Goal: Task Accomplishment & Management: Complete application form

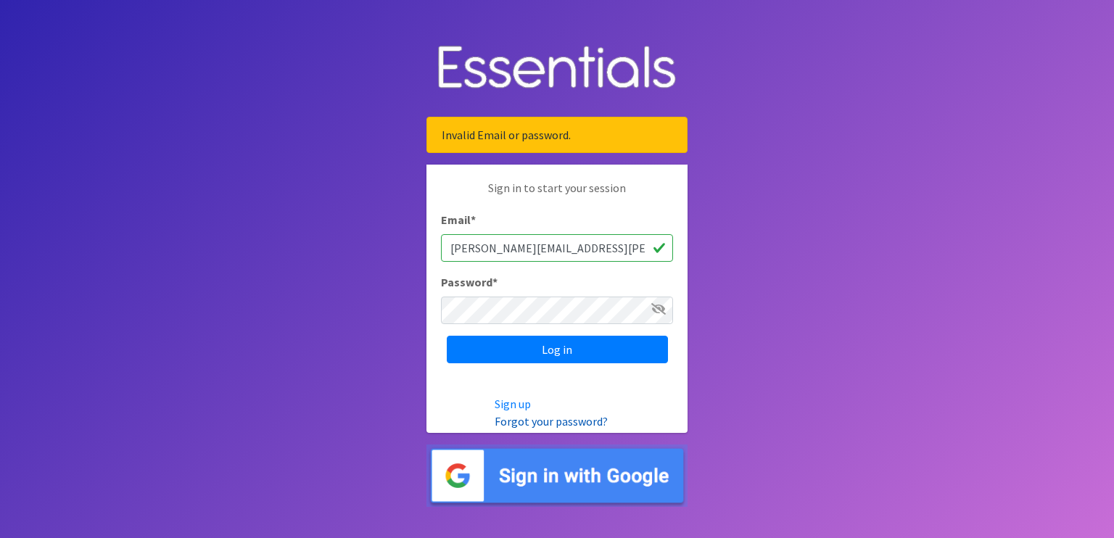
click at [547, 423] on link "Forgot your password?" at bounding box center [550, 421] width 113 height 15
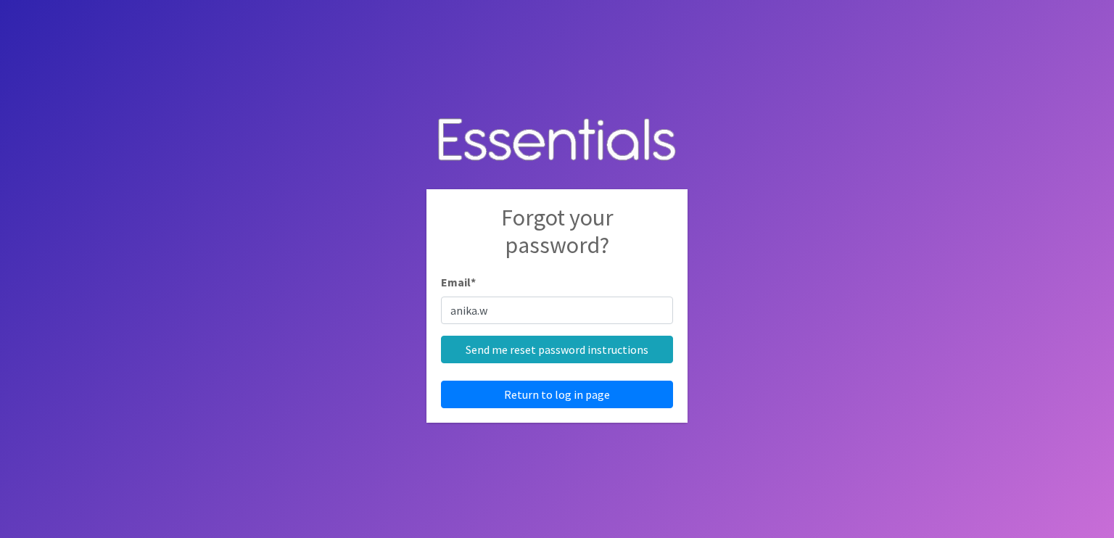
type input "[PERSON_NAME][EMAIL_ADDRESS][PERSON_NAME][DOMAIN_NAME]"
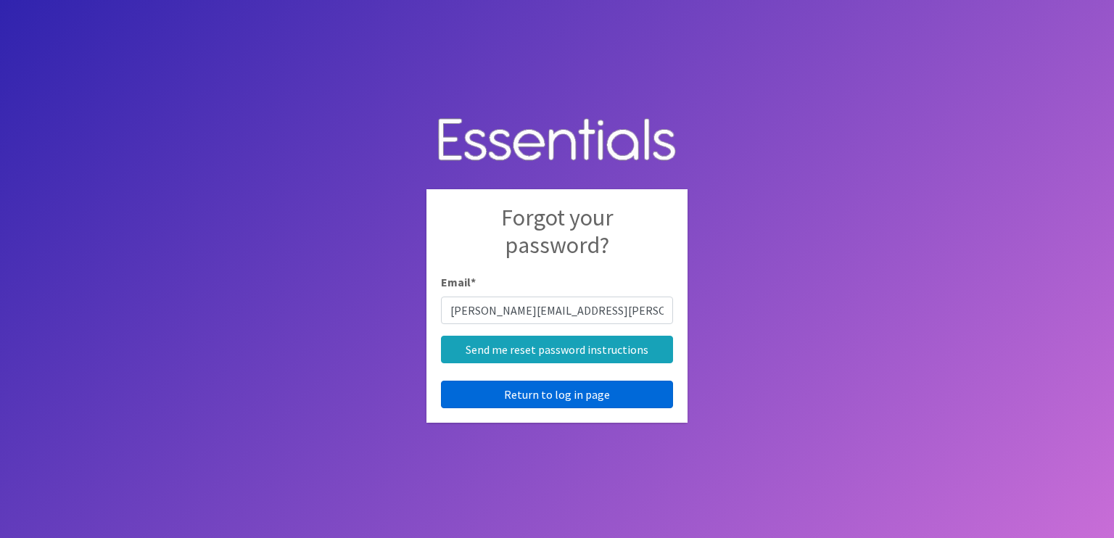
click at [571, 402] on link "Return to log in page" at bounding box center [557, 395] width 232 height 28
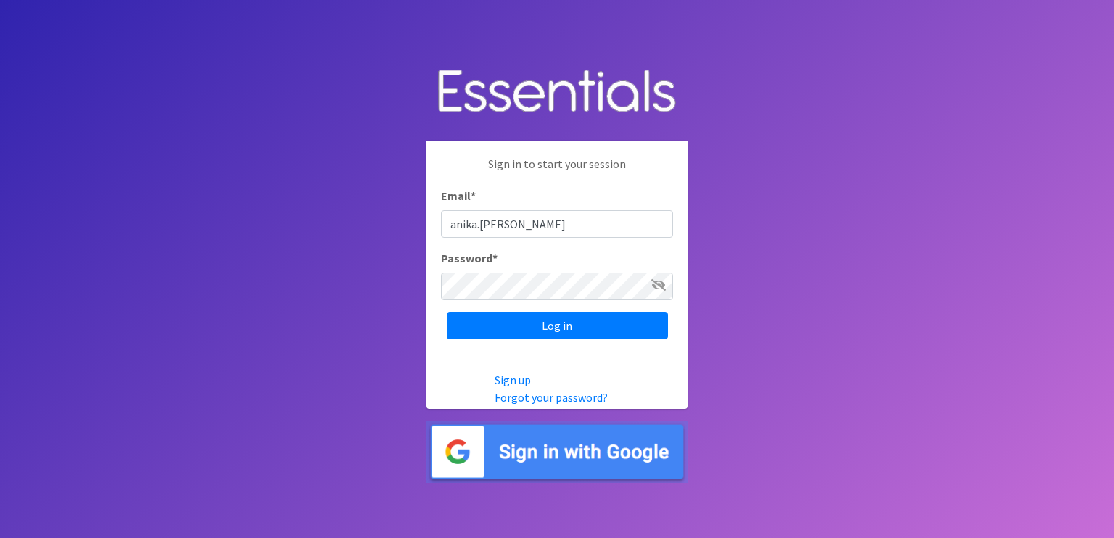
type input "[PERSON_NAME][EMAIL_ADDRESS][PERSON_NAME][DOMAIN_NAME]"
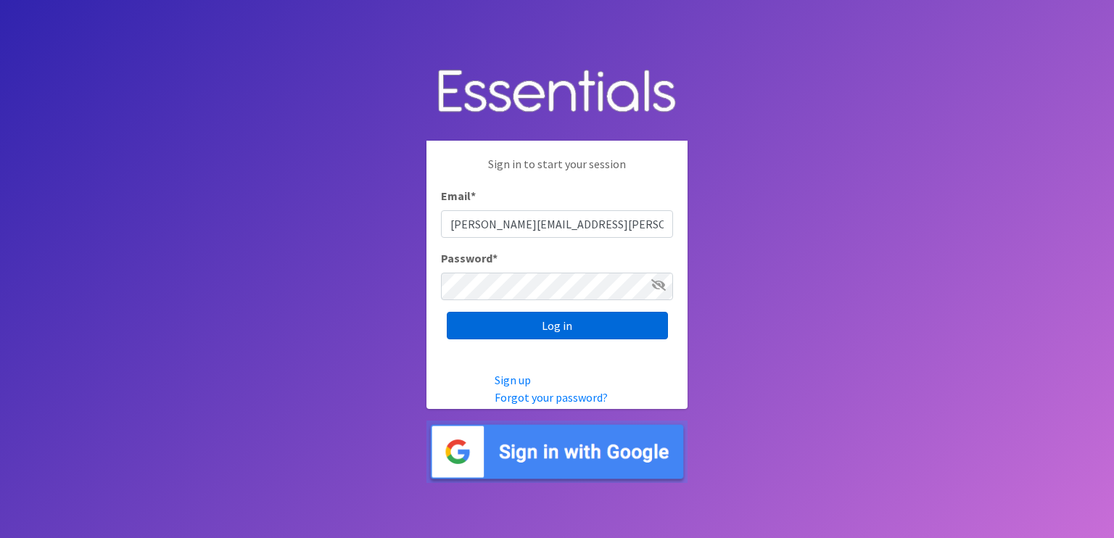
click at [560, 328] on input "Log in" at bounding box center [557, 326] width 221 height 28
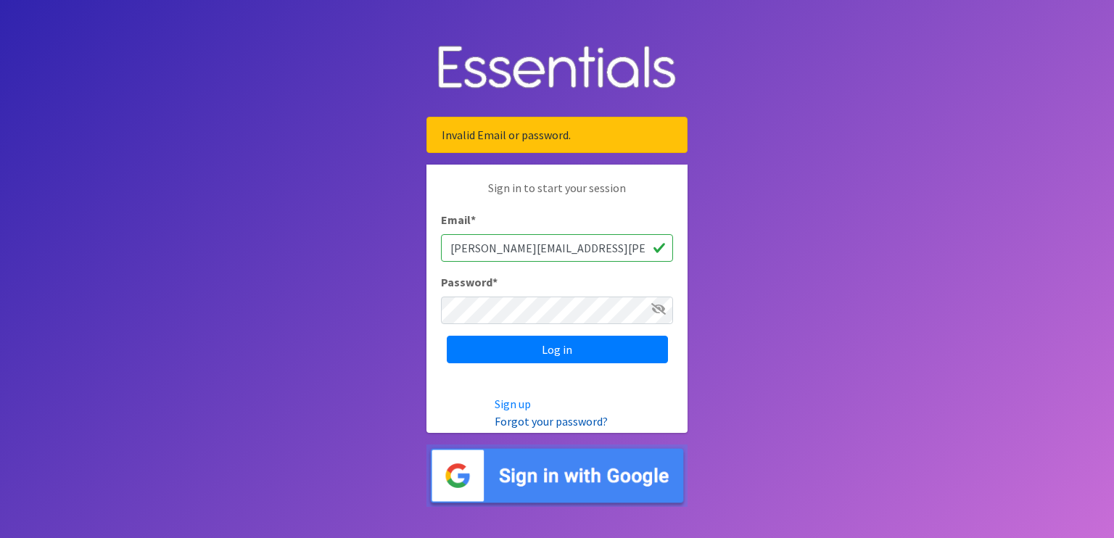
click at [577, 419] on link "Forgot your password?" at bounding box center [550, 421] width 113 height 15
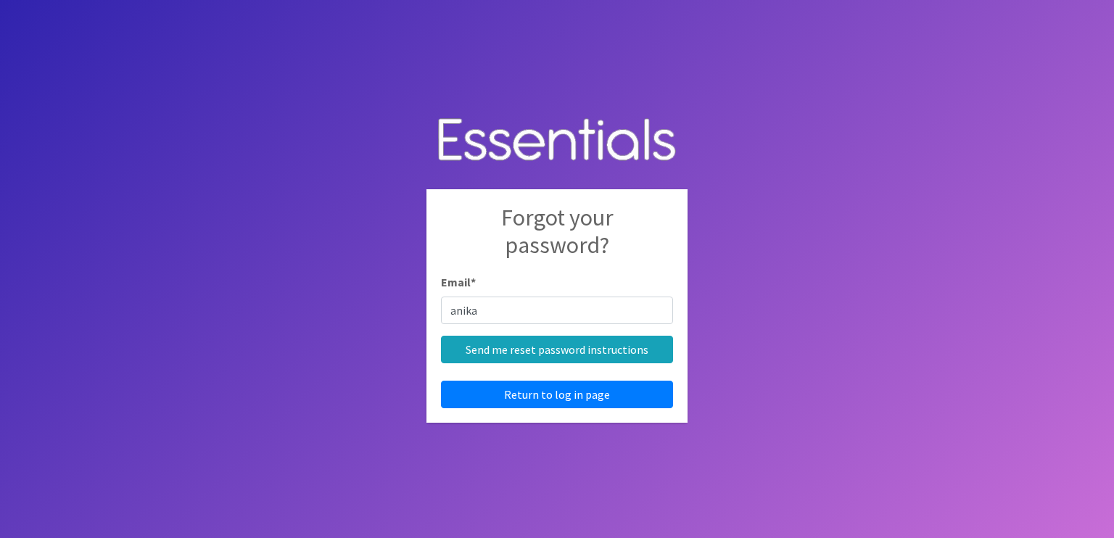
type input "[PERSON_NAME][EMAIL_ADDRESS][PERSON_NAME][DOMAIN_NAME]"
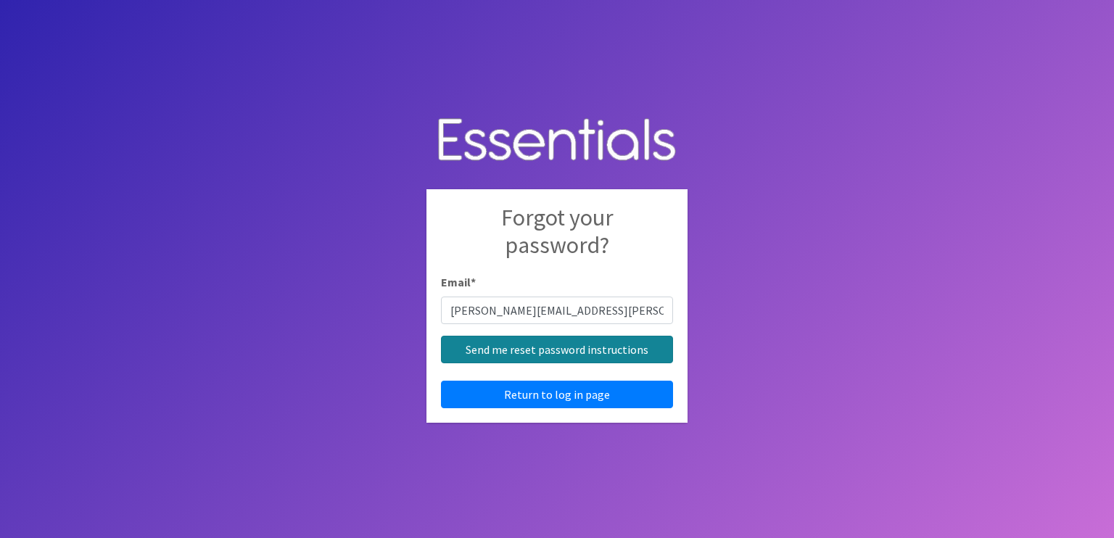
click at [556, 349] on input "Send me reset password instructions" at bounding box center [557, 350] width 232 height 28
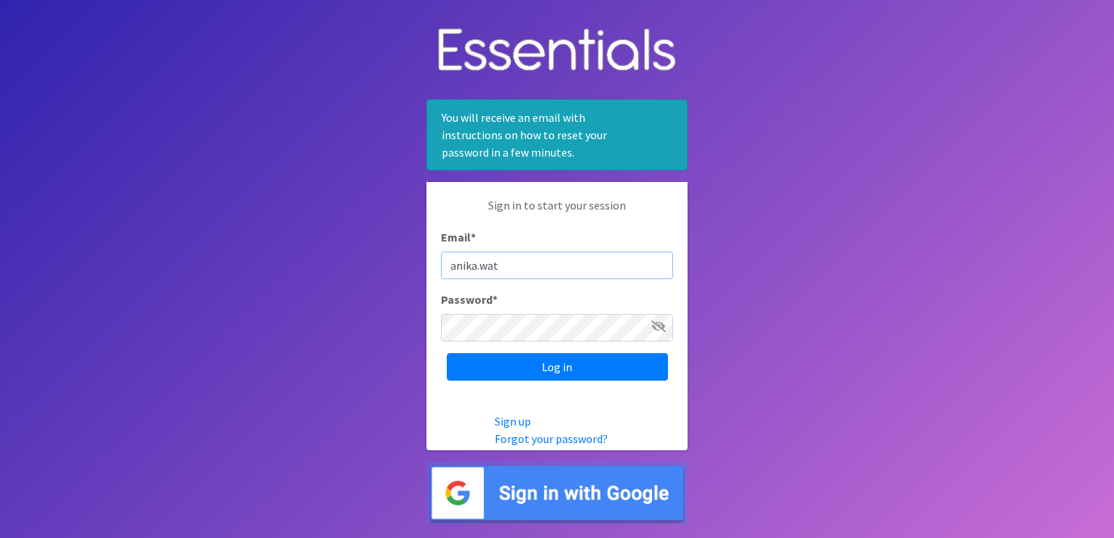
type input "anika.wat"
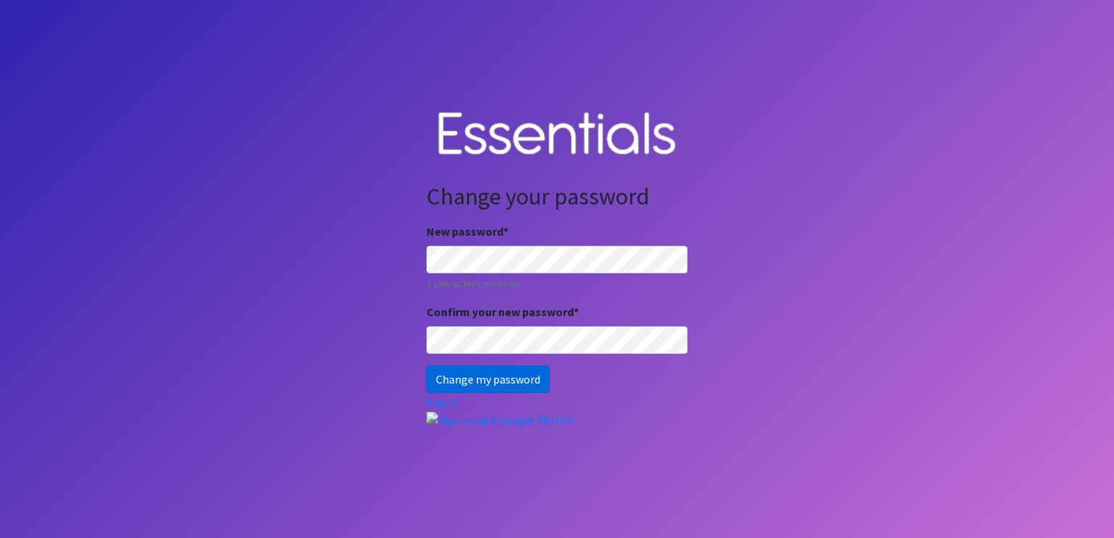
click at [510, 381] on input "Change my password" at bounding box center [487, 379] width 123 height 28
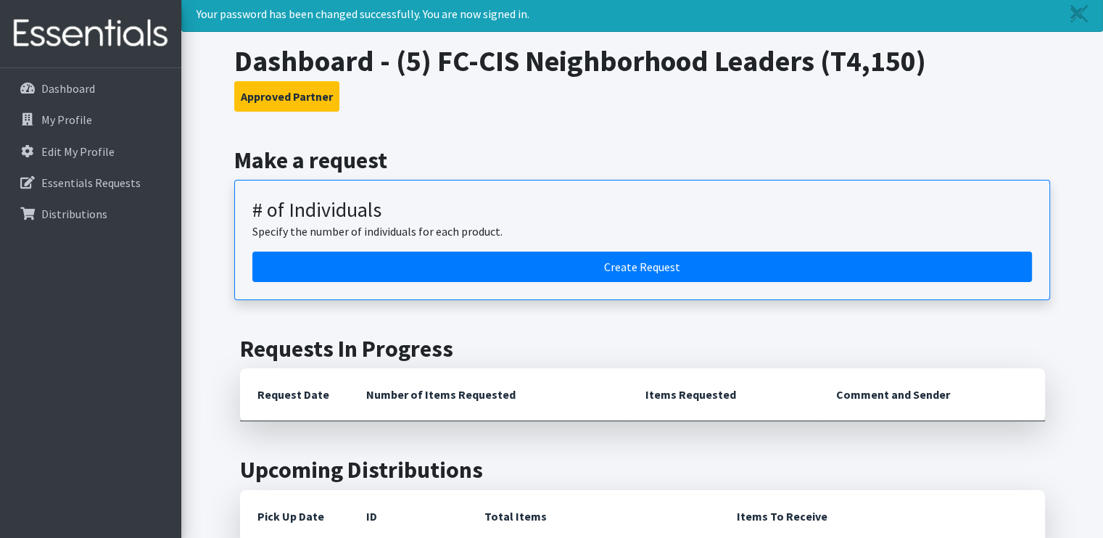
scroll to position [44, 0]
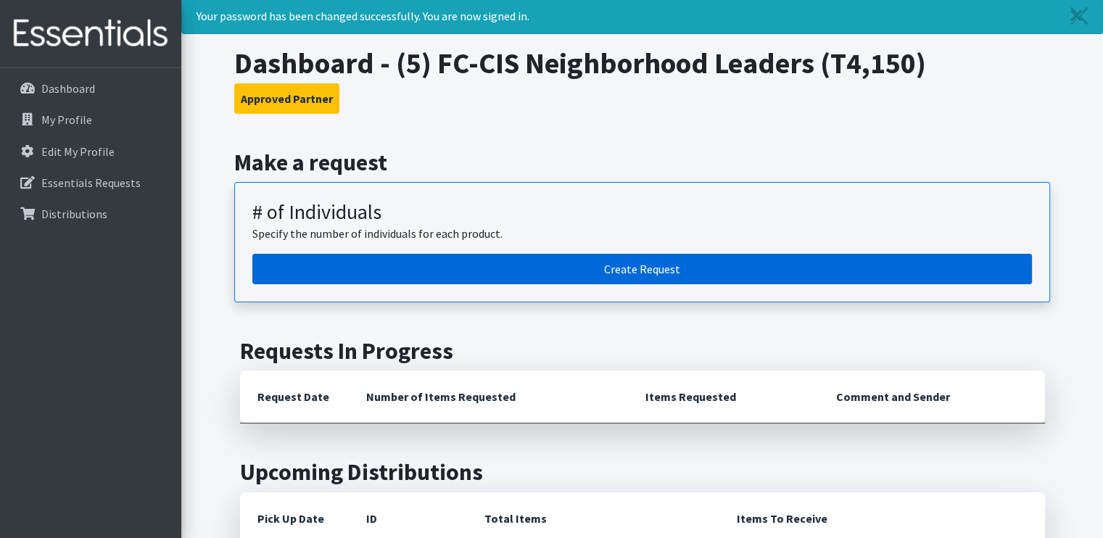
click at [720, 259] on link "Create Request" at bounding box center [641, 269] width 779 height 30
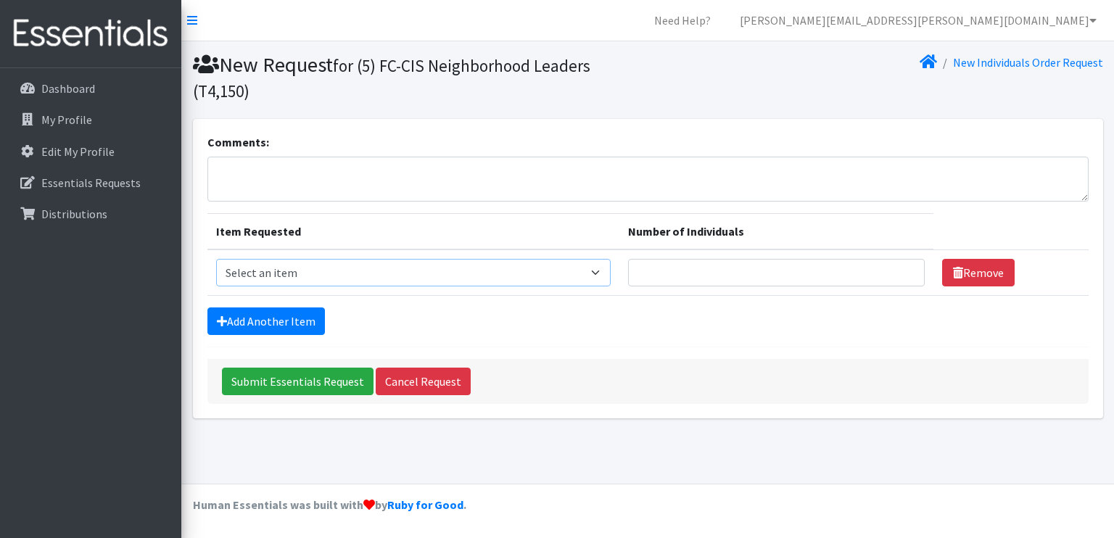
click at [571, 275] on select "Select an item A: Babies - Size 0 (Preemie) A: Babies - Size 01 (newborn) A: Ba…" at bounding box center [413, 273] width 395 height 28
select select "5613"
click at [216, 259] on select "Select an item A: Babies - Size 0 (Preemie) A: Babies - Size 01 (newborn) A: Ba…" at bounding box center [413, 273] width 395 height 28
click at [901, 268] on input "1" at bounding box center [776, 273] width 297 height 28
click at [901, 268] on input "2" at bounding box center [776, 273] width 297 height 28
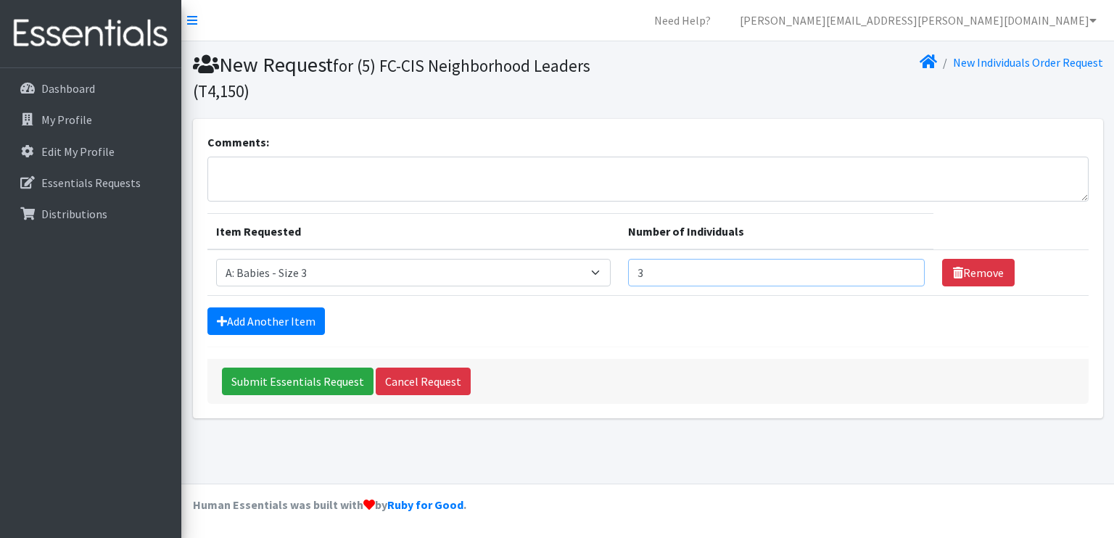
click at [901, 268] on input "3" at bounding box center [776, 273] width 297 height 28
type input "4"
click at [901, 268] on input "4" at bounding box center [776, 273] width 297 height 28
click at [236, 314] on link "Add Another Item" at bounding box center [265, 321] width 117 height 28
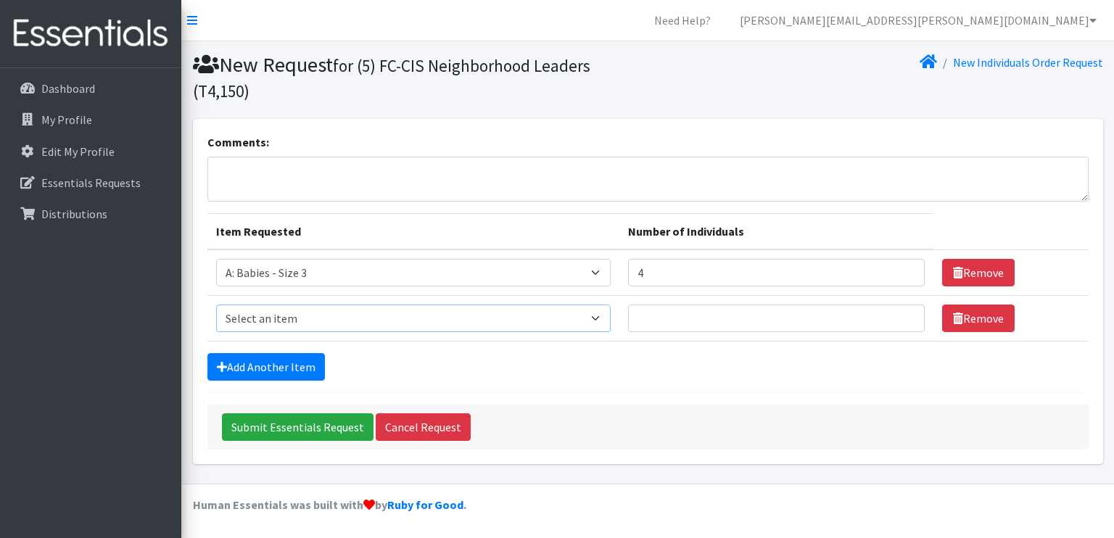
click at [403, 327] on select "Select an item A: Babies - Size 0 (Preemie) A: Babies - Size 01 (newborn) A: Ba…" at bounding box center [413, 319] width 395 height 28
select select "5614"
click at [216, 305] on select "Select an item A: Babies - Size 0 (Preemie) A: Babies - Size 01 (newborn) A: Ba…" at bounding box center [413, 319] width 395 height 28
click at [808, 319] on input "Number of Individuals" at bounding box center [776, 319] width 297 height 28
click at [901, 314] on input "1" at bounding box center [776, 319] width 297 height 28
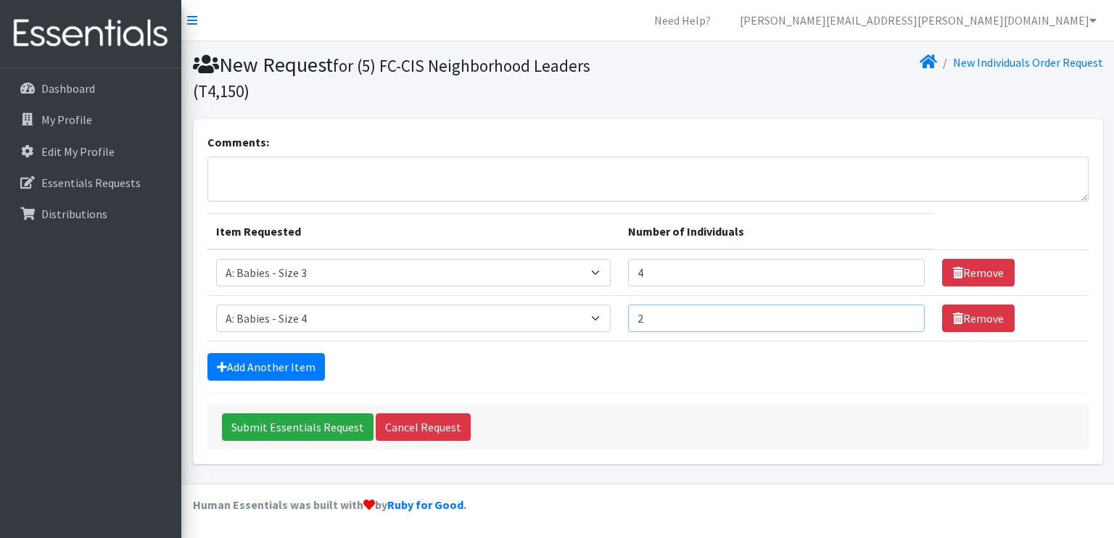
click at [901, 314] on input "2" at bounding box center [776, 319] width 297 height 28
type input "3"
click at [901, 314] on input "3" at bounding box center [776, 319] width 297 height 28
click at [103, 86] on link "Dashboard" at bounding box center [91, 88] width 170 height 29
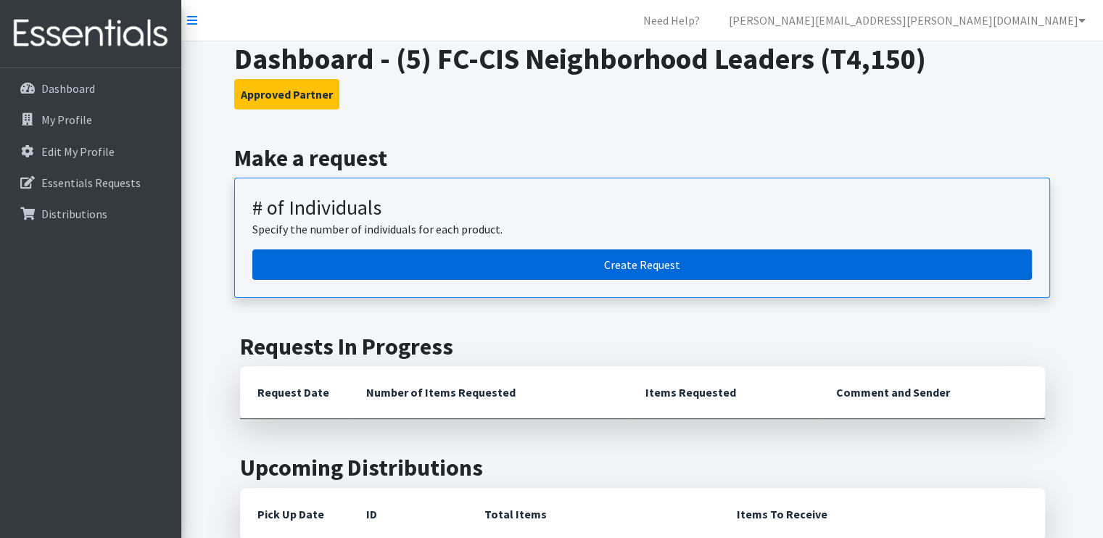
click at [695, 272] on link "Create Request" at bounding box center [641, 264] width 779 height 30
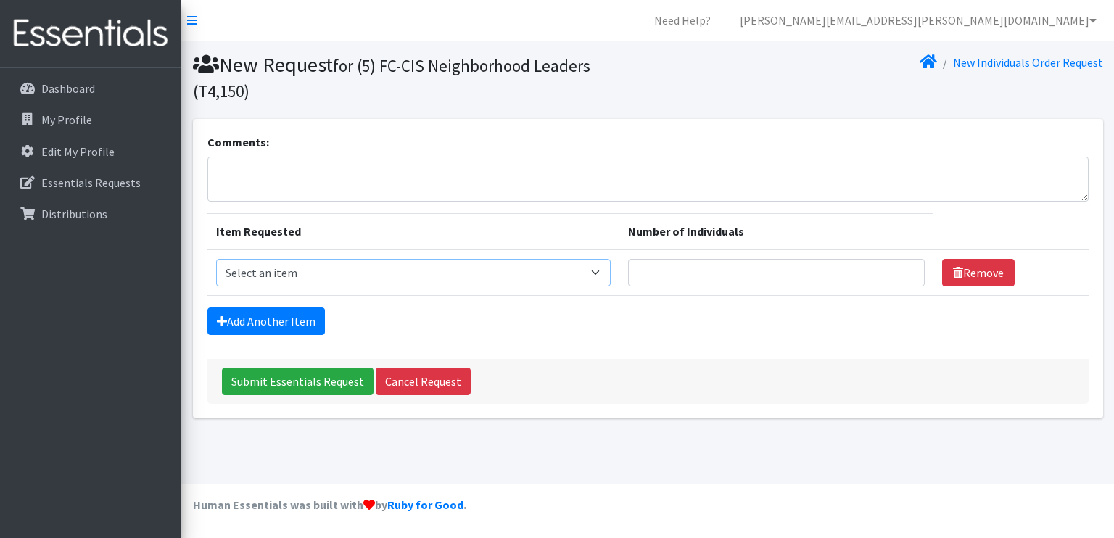
click at [576, 273] on select "Select an item A: Babies - Size 0 (Preemie) A: Babies - Size 01 (newborn) A: Ba…" at bounding box center [413, 273] width 395 height 28
select select "5613"
click at [216, 259] on select "Select an item A: Babies - Size 0 (Preemie) A: Babies - Size 01 (newborn) A: Ba…" at bounding box center [413, 273] width 395 height 28
click at [803, 270] on input "Number of Individuals" at bounding box center [776, 273] width 297 height 28
click at [902, 267] on input "1" at bounding box center [776, 273] width 297 height 28
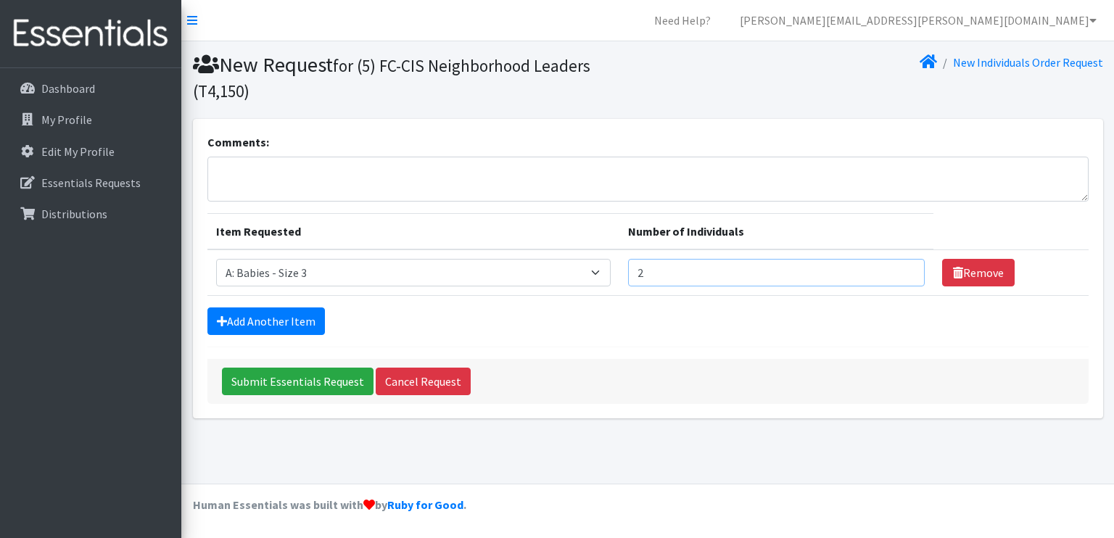
click at [902, 267] on input "2" at bounding box center [776, 273] width 297 height 28
click at [902, 267] on input "3" at bounding box center [776, 273] width 297 height 28
type input "4"
click at [902, 267] on input "4" at bounding box center [776, 273] width 297 height 28
click at [299, 322] on link "Add Another Item" at bounding box center [265, 321] width 117 height 28
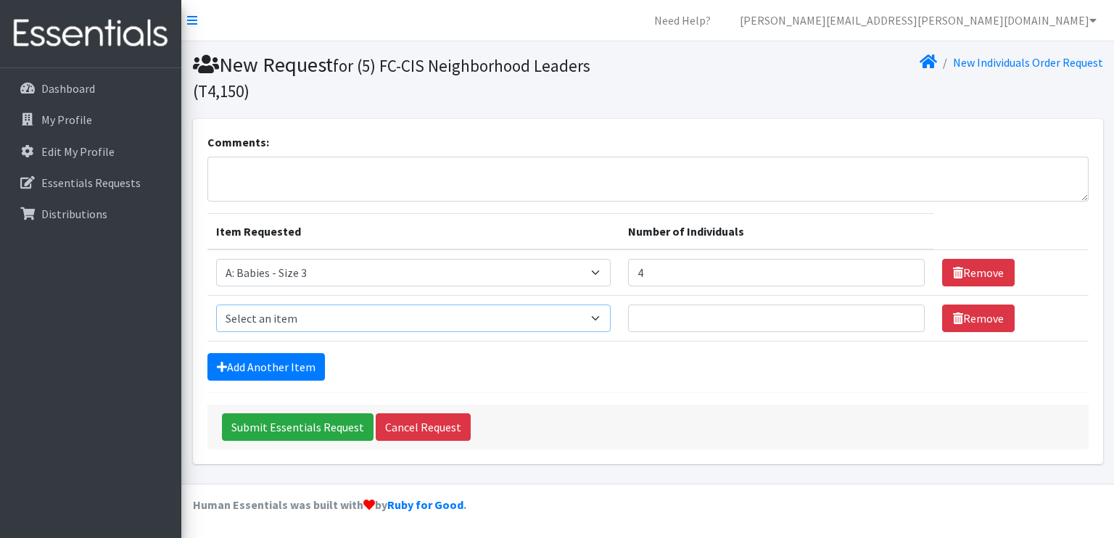
click at [534, 316] on select "Select an item A: Babies - Size 0 (Preemie) A: Babies - Size 01 (newborn) A: Ba…" at bounding box center [413, 319] width 395 height 28
select select "5614"
click at [216, 305] on select "Select an item A: Babies - Size 0 (Preemie) A: Babies - Size 01 (newborn) A: Ba…" at bounding box center [413, 319] width 395 height 28
click at [872, 311] on input "Number of Individuals" at bounding box center [776, 319] width 297 height 28
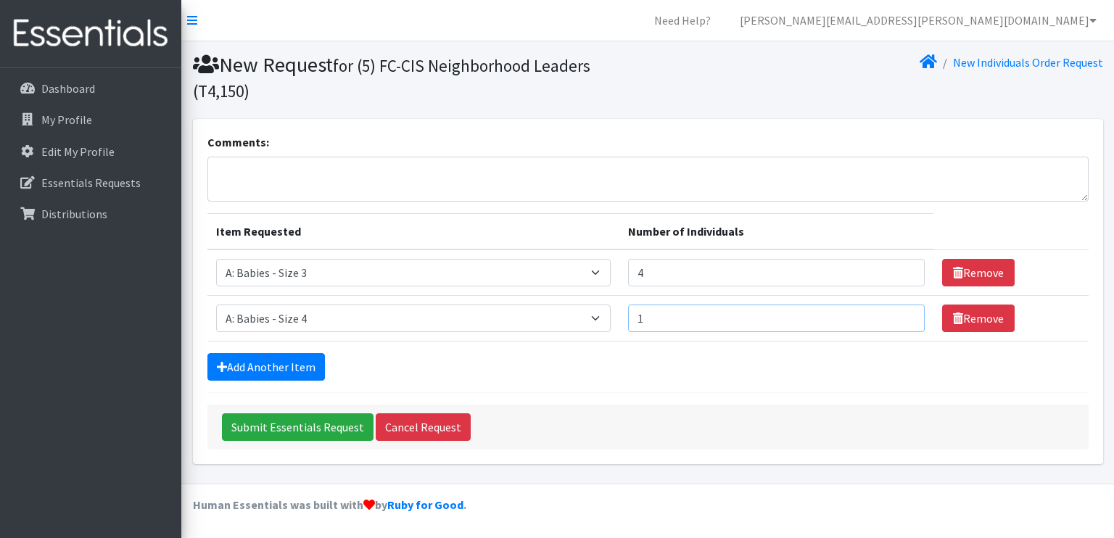
click at [900, 311] on input "1" at bounding box center [776, 319] width 297 height 28
click at [900, 311] on input "2" at bounding box center [776, 319] width 297 height 28
click at [900, 311] on input "3" at bounding box center [776, 319] width 297 height 28
click at [900, 311] on input "4" at bounding box center [776, 319] width 297 height 28
click at [900, 311] on input "5" at bounding box center [776, 319] width 297 height 28
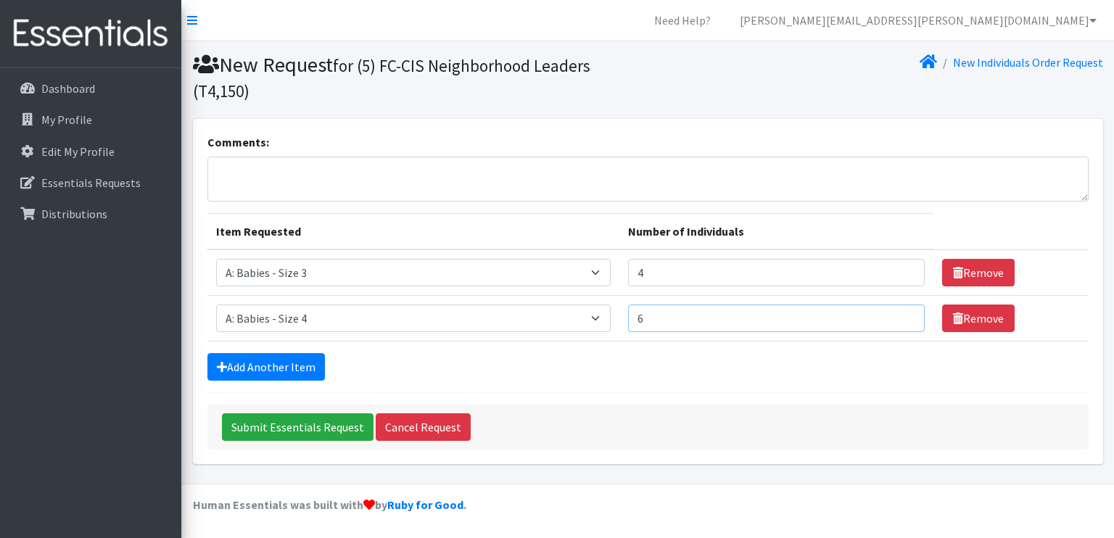
click at [900, 311] on input "6" at bounding box center [776, 319] width 297 height 28
click at [900, 311] on input "7" at bounding box center [776, 319] width 297 height 28
type input "8"
click at [900, 311] on input "8" at bounding box center [776, 319] width 297 height 28
click at [895, 269] on input "4" at bounding box center [776, 273] width 297 height 28
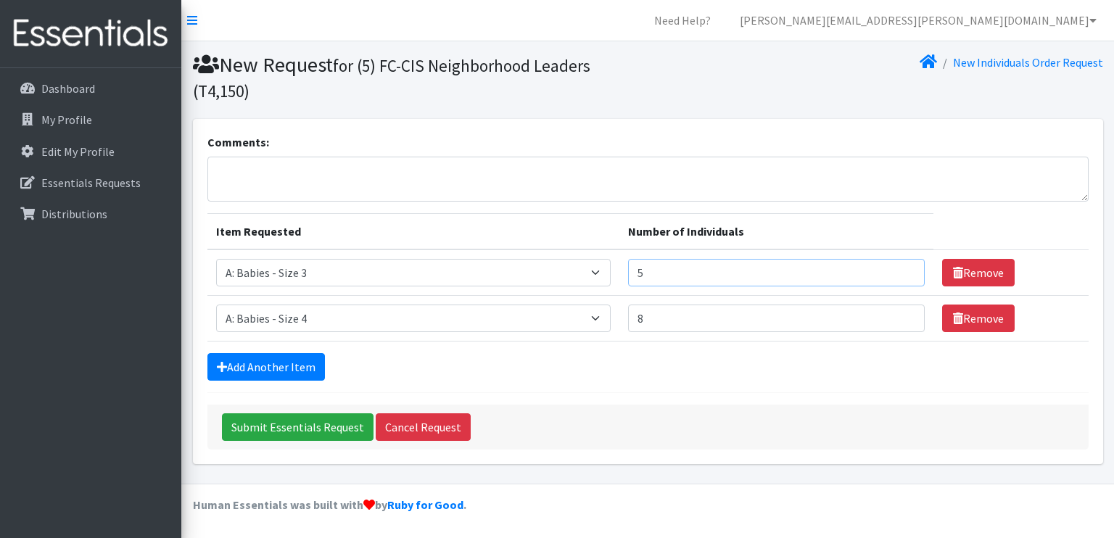
click at [900, 269] on input "5" at bounding box center [776, 273] width 297 height 28
click at [900, 269] on input "6" at bounding box center [776, 273] width 297 height 28
click at [900, 269] on input "7" at bounding box center [776, 273] width 297 height 28
type input "8"
click at [900, 269] on input "8" at bounding box center [776, 273] width 297 height 28
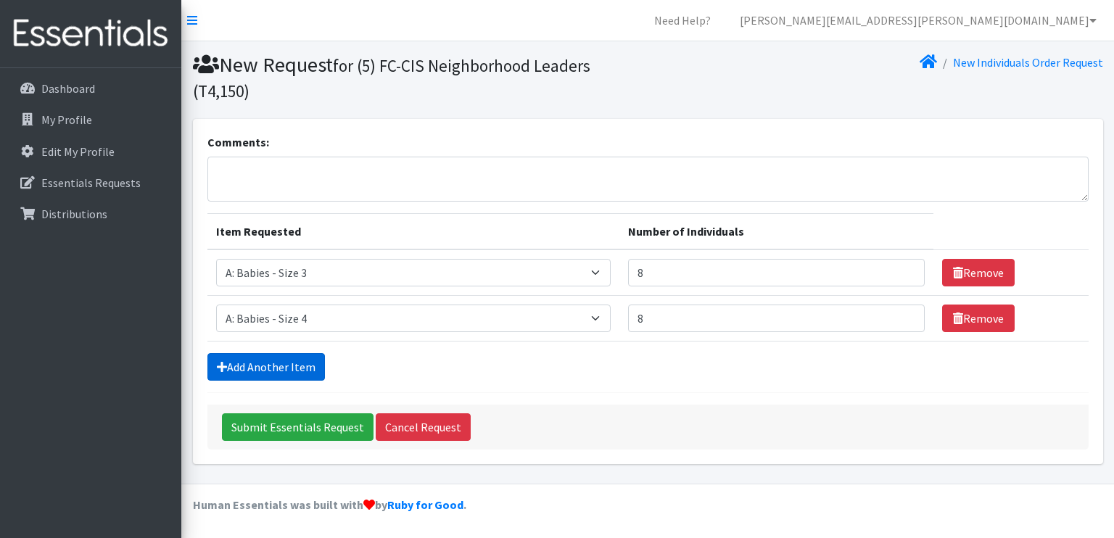
click at [297, 359] on link "Add Another Item" at bounding box center [265, 367] width 117 height 28
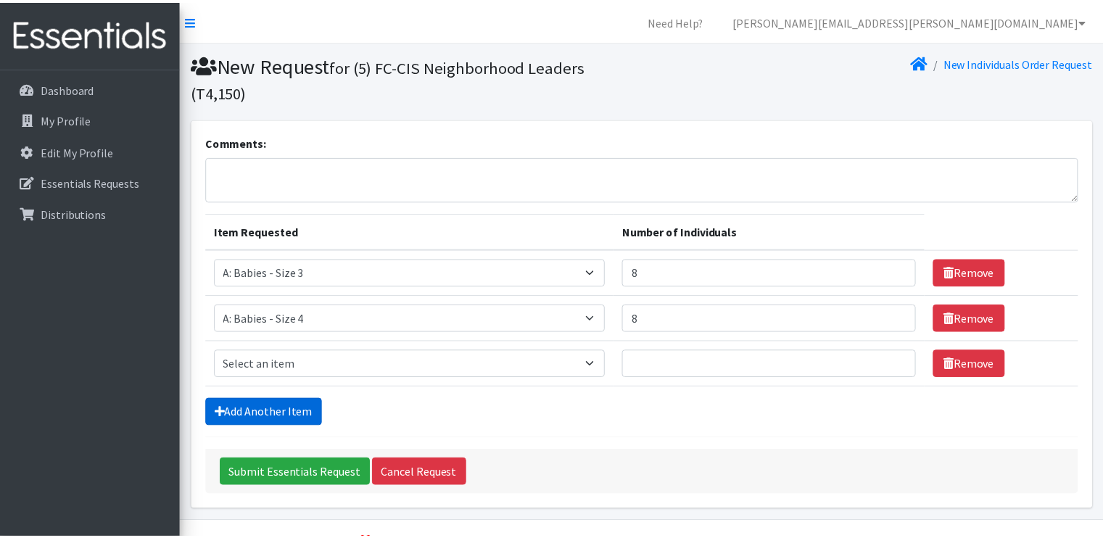
scroll to position [35, 0]
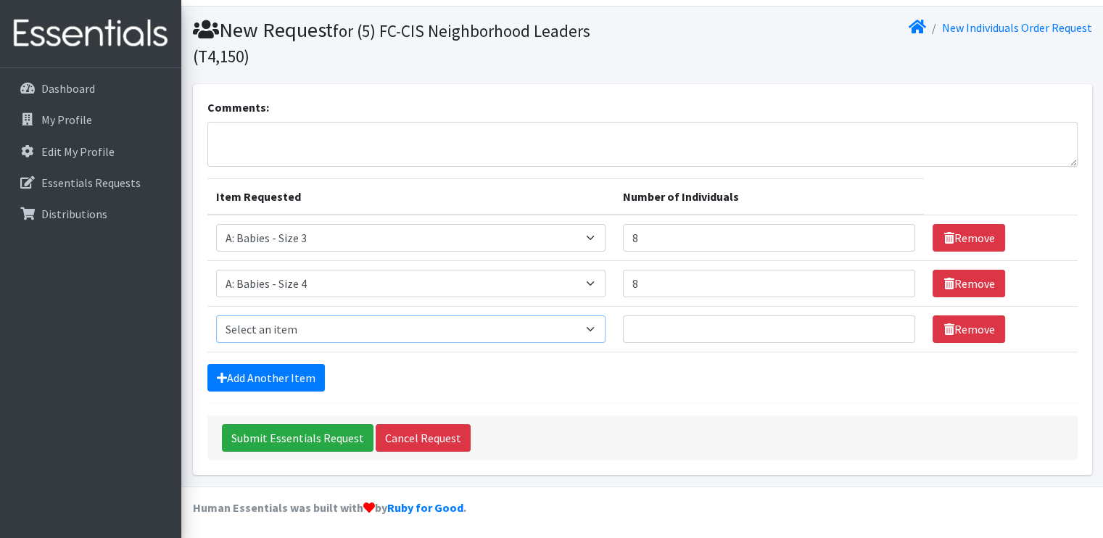
click at [356, 327] on select "Select an item A: Babies - Size 0 (Preemie) A: Babies - Size 01 (newborn) A: Ba…" at bounding box center [411, 329] width 390 height 28
select select "5616"
click at [216, 315] on select "Select an item A: Babies - Size 0 (Preemie) A: Babies - Size 01 (newborn) A: Ba…" at bounding box center [411, 329] width 390 height 28
click at [893, 324] on input "1" at bounding box center [769, 329] width 292 height 28
click at [893, 324] on input "2" at bounding box center [769, 329] width 292 height 28
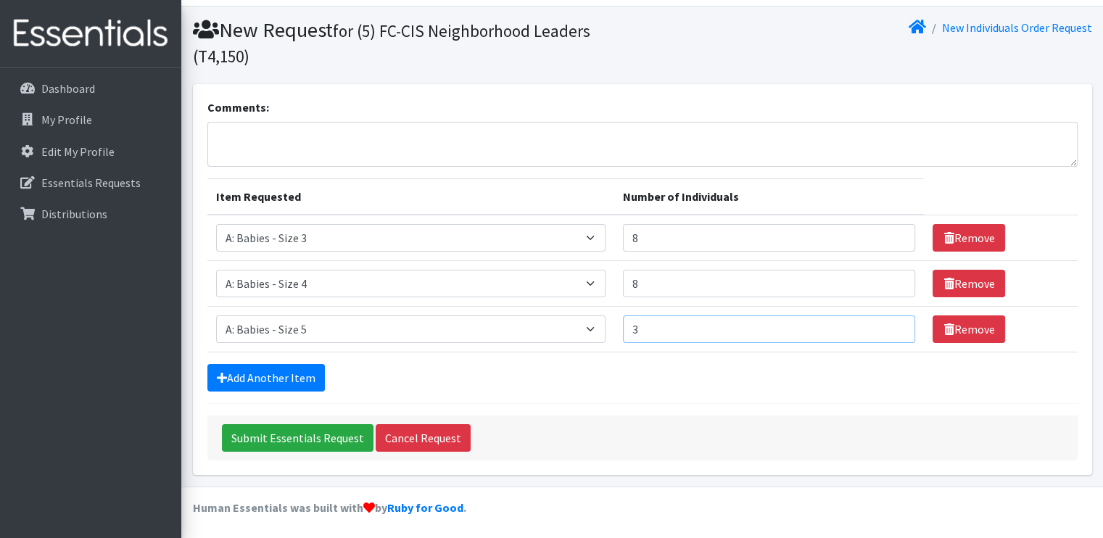
click at [893, 324] on input "3" at bounding box center [769, 329] width 292 height 28
click at [893, 324] on input "4" at bounding box center [769, 329] width 292 height 28
click at [893, 324] on input "5" at bounding box center [769, 329] width 292 height 28
click at [893, 324] on input "6" at bounding box center [769, 329] width 292 height 28
click at [893, 324] on input "7" at bounding box center [769, 329] width 292 height 28
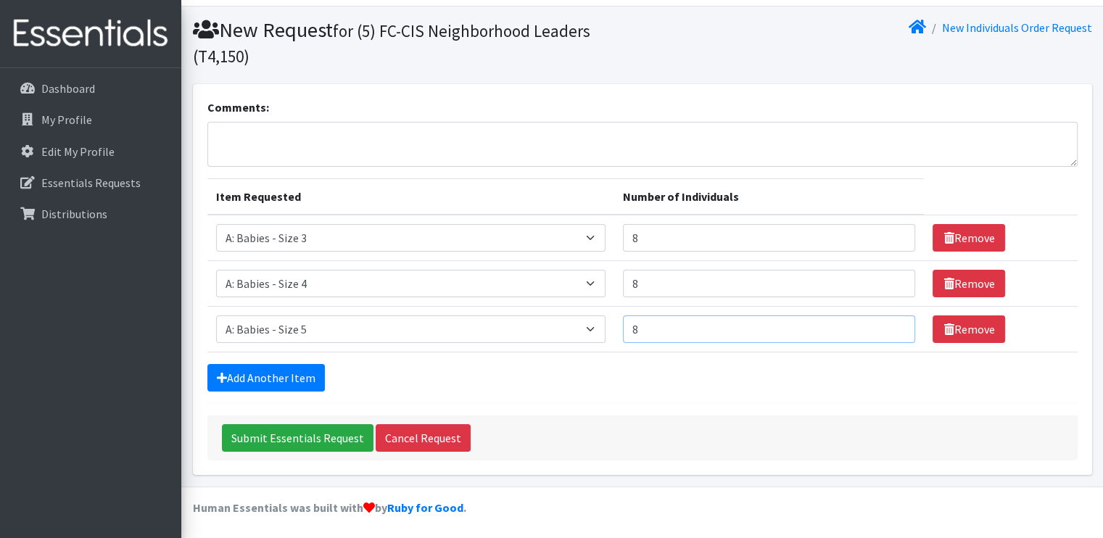
type input "8"
click at [893, 324] on input "8" at bounding box center [769, 329] width 292 height 28
click at [276, 373] on link "Add Another Item" at bounding box center [265, 378] width 117 height 28
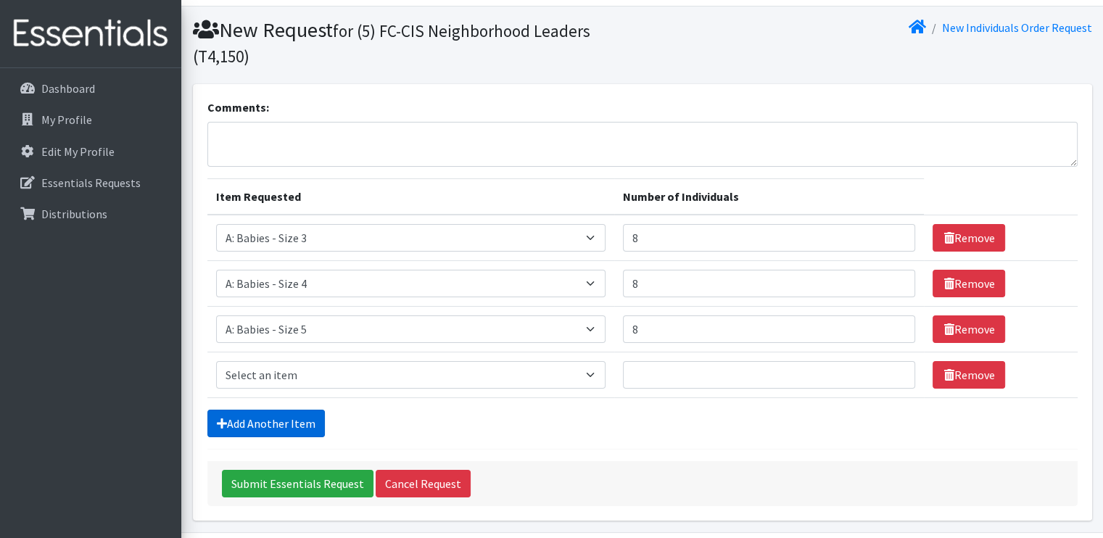
scroll to position [81, 0]
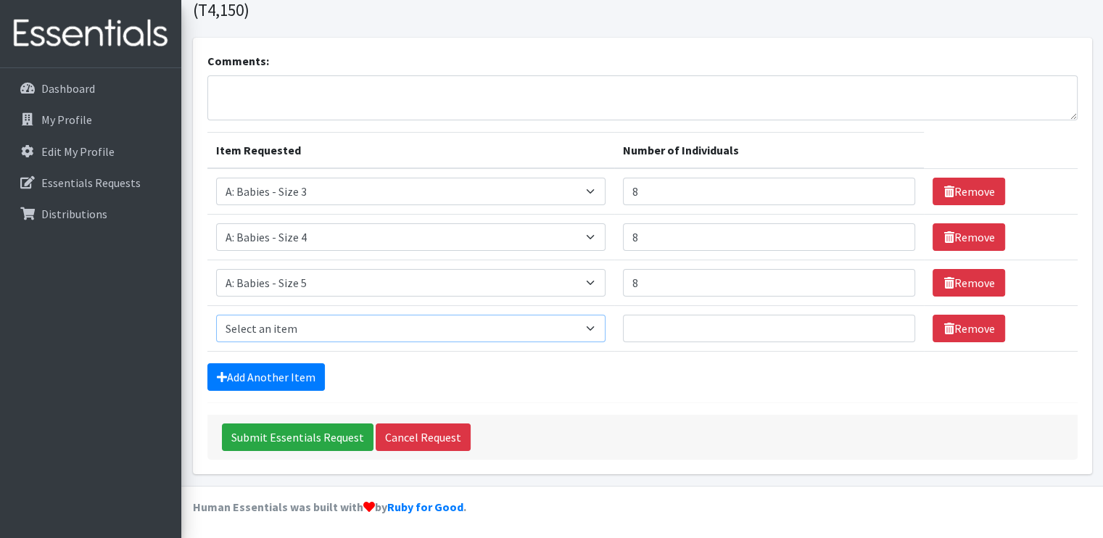
click at [323, 328] on select "Select an item A: Babies - Size 0 (Preemie) A: Babies - Size 01 (newborn) A: Ba…" at bounding box center [411, 329] width 390 height 28
select select "5617"
click at [216, 315] on select "Select an item A: Babies - Size 0 (Preemie) A: Babies - Size 01 (newborn) A: Ba…" at bounding box center [411, 329] width 390 height 28
click at [836, 337] on input "Number of Individuals" at bounding box center [769, 329] width 292 height 28
type input "8"
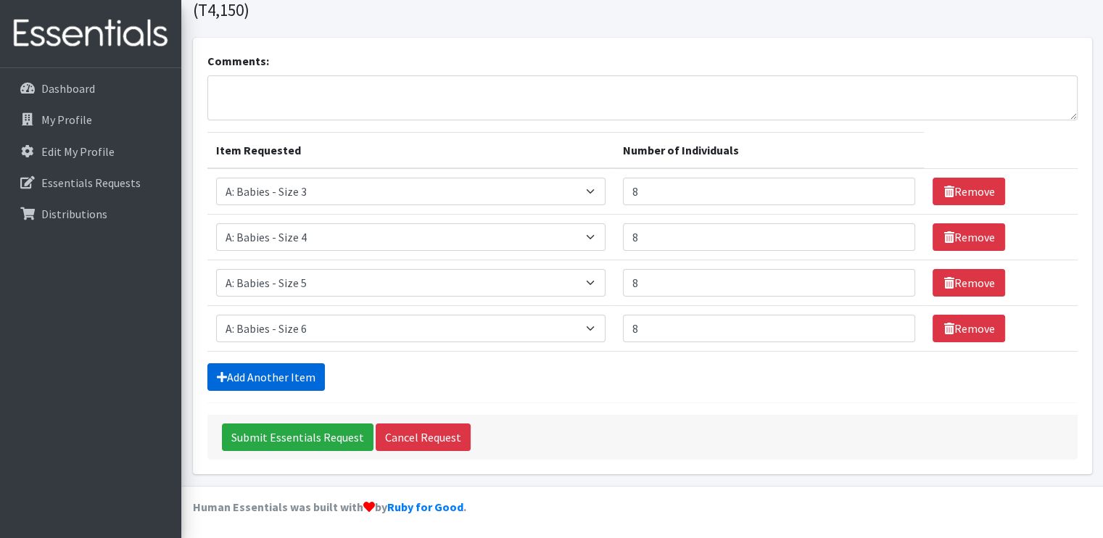
click at [289, 378] on link "Add Another Item" at bounding box center [265, 377] width 117 height 28
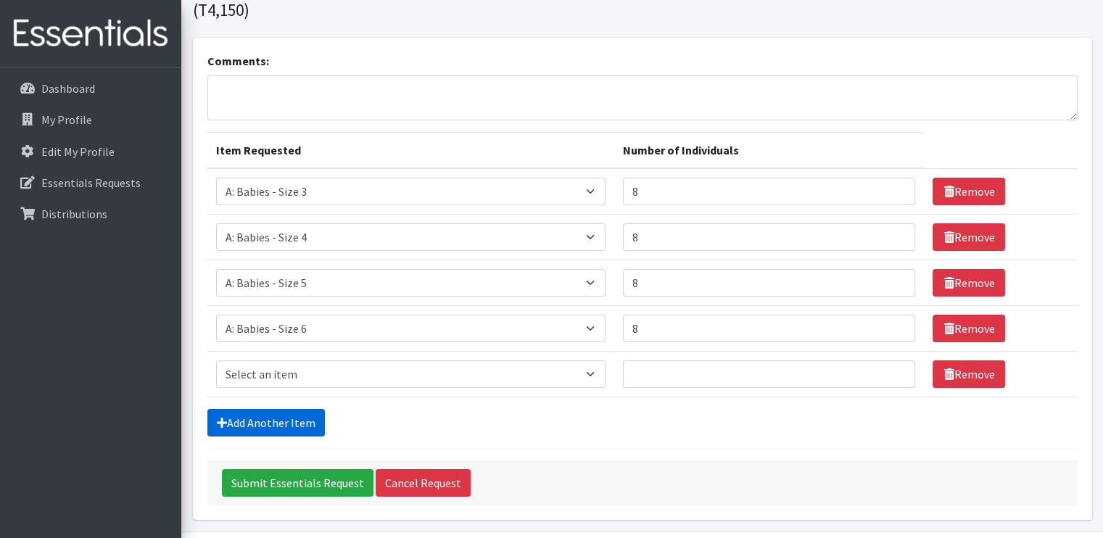
scroll to position [126, 0]
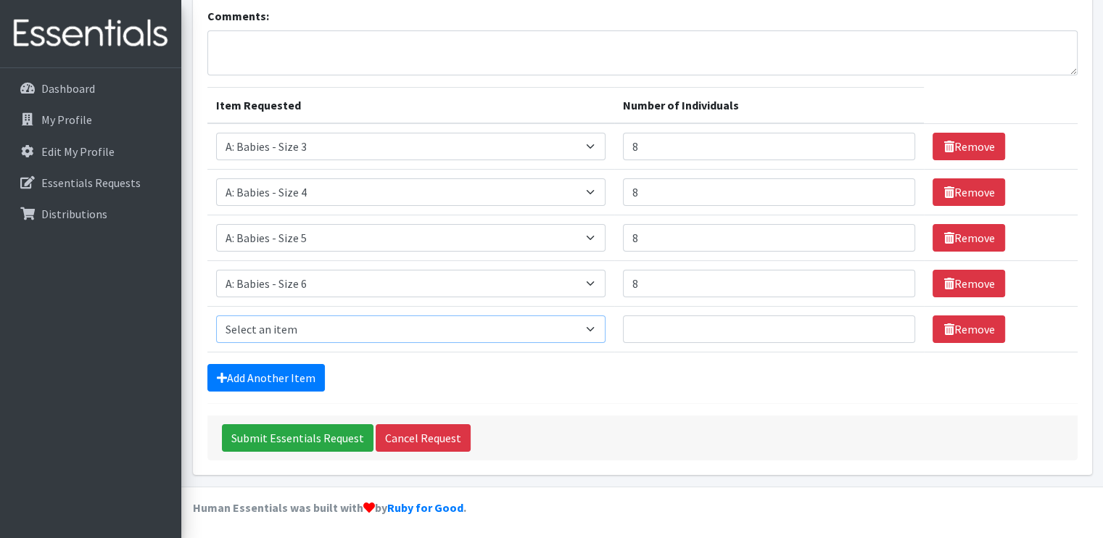
click at [333, 326] on select "Select an item A: Babies - Size 0 (Preemie) A: Babies - Size 01 (newborn) A: Ba…" at bounding box center [411, 329] width 390 height 28
select select "8888"
click at [216, 315] on select "Select an item A: Babies - Size 0 (Preemie) A: Babies - Size 01 (newborn) A: Ba…" at bounding box center [411, 329] width 390 height 28
click at [761, 327] on input "Number of Individuals" at bounding box center [769, 329] width 292 height 28
type input "8"
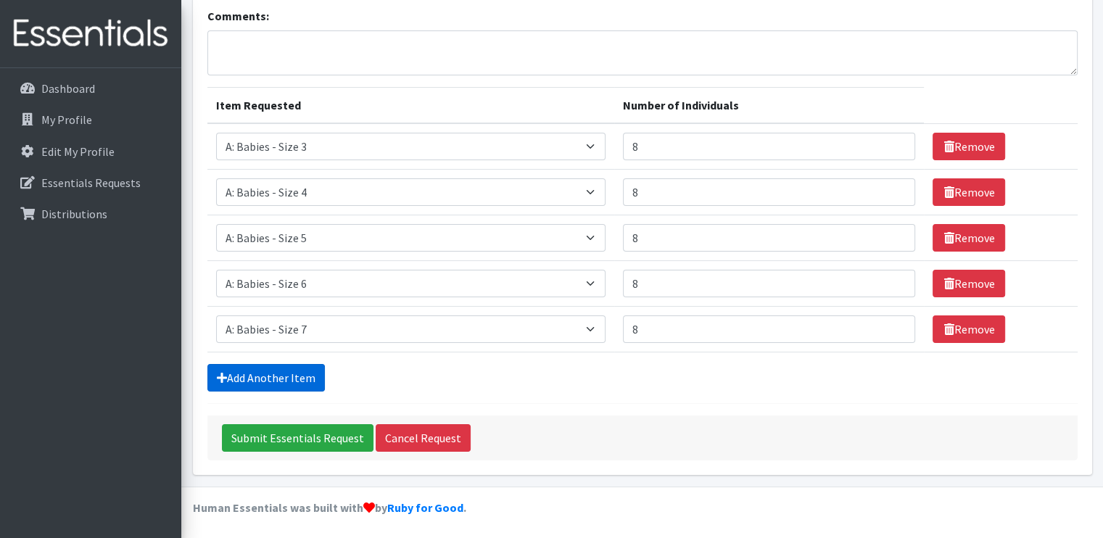
click at [310, 370] on link "Add Another Item" at bounding box center [265, 378] width 117 height 28
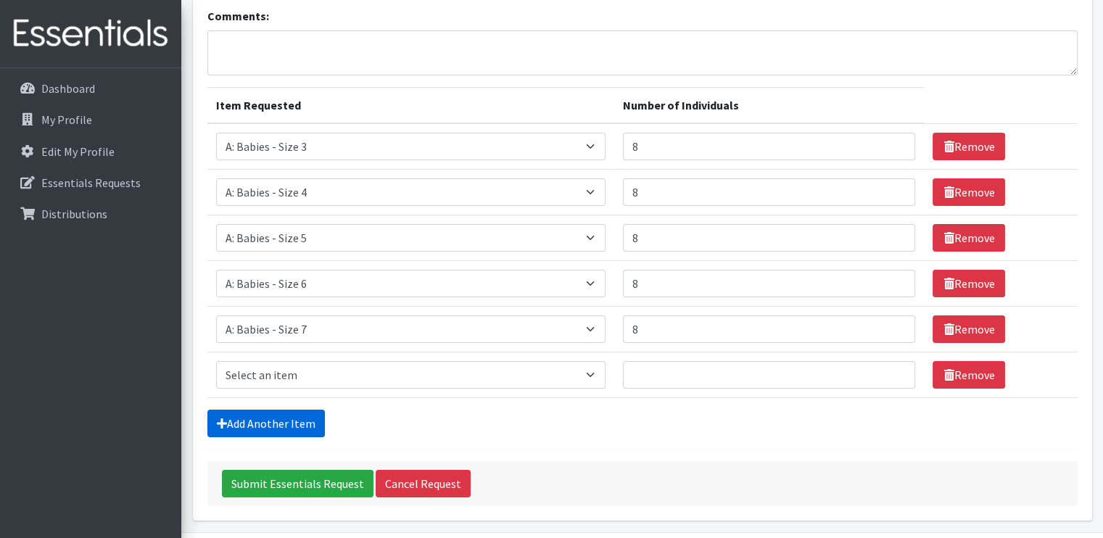
scroll to position [172, 0]
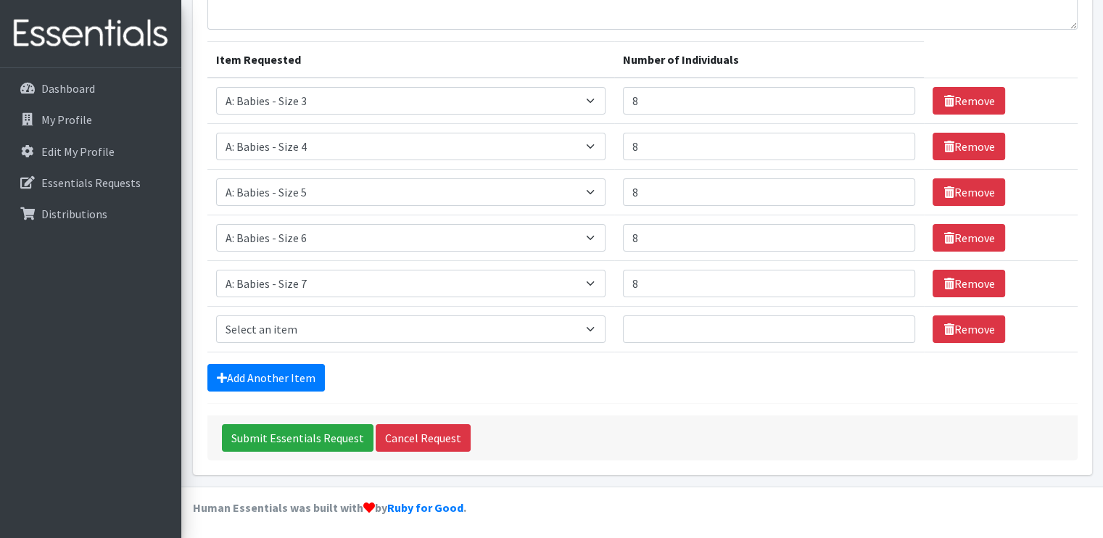
click at [335, 310] on td "Item Requested Select an item A: Babies - Size 0 (Preemie) A: Babies - Size 01 …" at bounding box center [410, 330] width 407 height 46
click at [339, 324] on select "Select an item A: Babies - Size 0 (Preemie) A: Babies - Size 01 (newborn) A: Ba…" at bounding box center [411, 329] width 390 height 28
select select "5598"
click at [216, 315] on select "Select an item A: Babies - Size 0 (Preemie) A: Babies - Size 01 (newborn) A: Ba…" at bounding box center [411, 329] width 390 height 28
click at [650, 333] on input "Number of Individuals" at bounding box center [769, 329] width 292 height 28
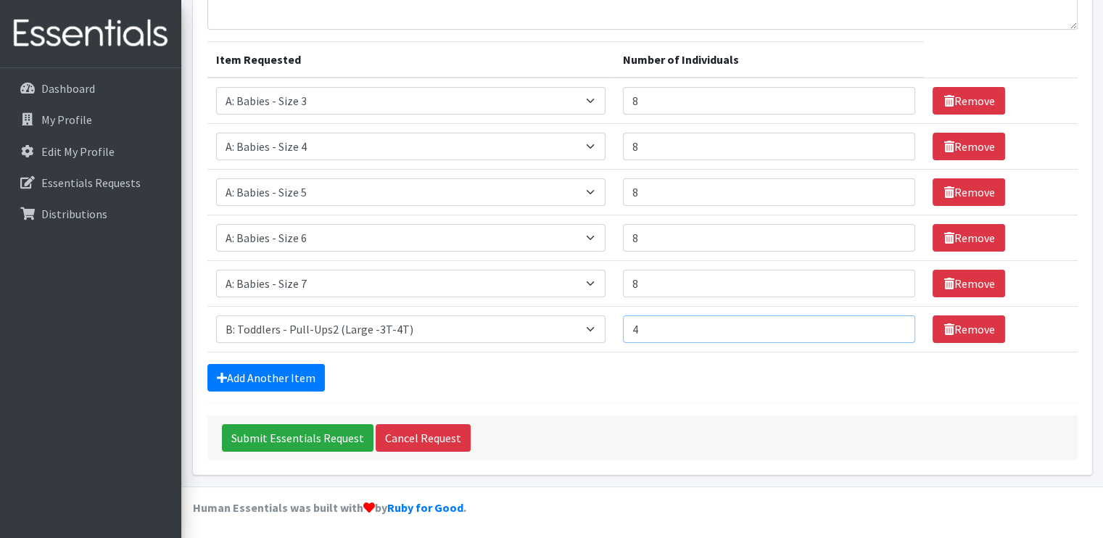
type input "4"
type input "8"
click at [304, 376] on link "Add Another Item" at bounding box center [265, 378] width 117 height 28
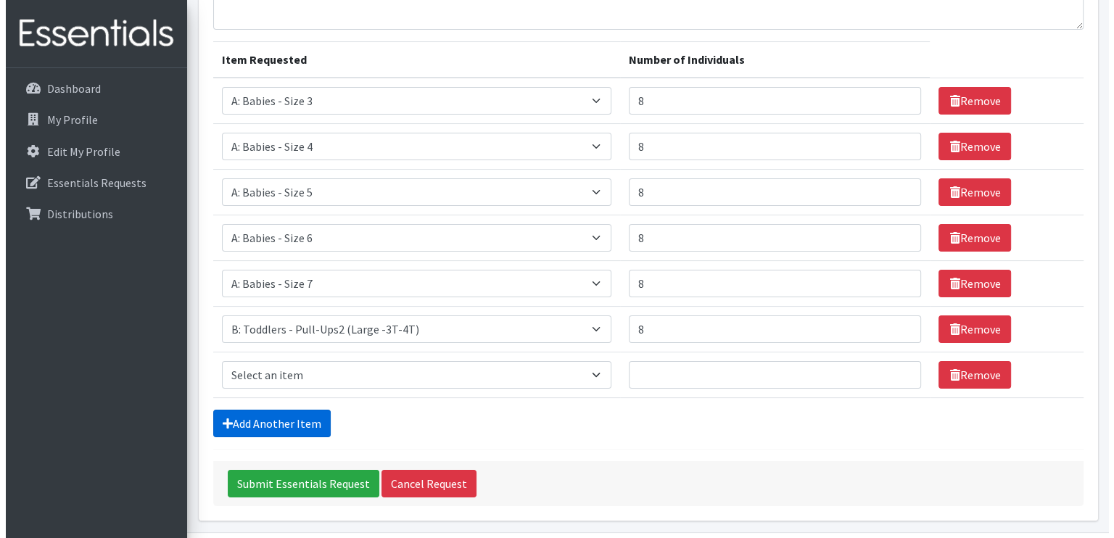
scroll to position [218, 0]
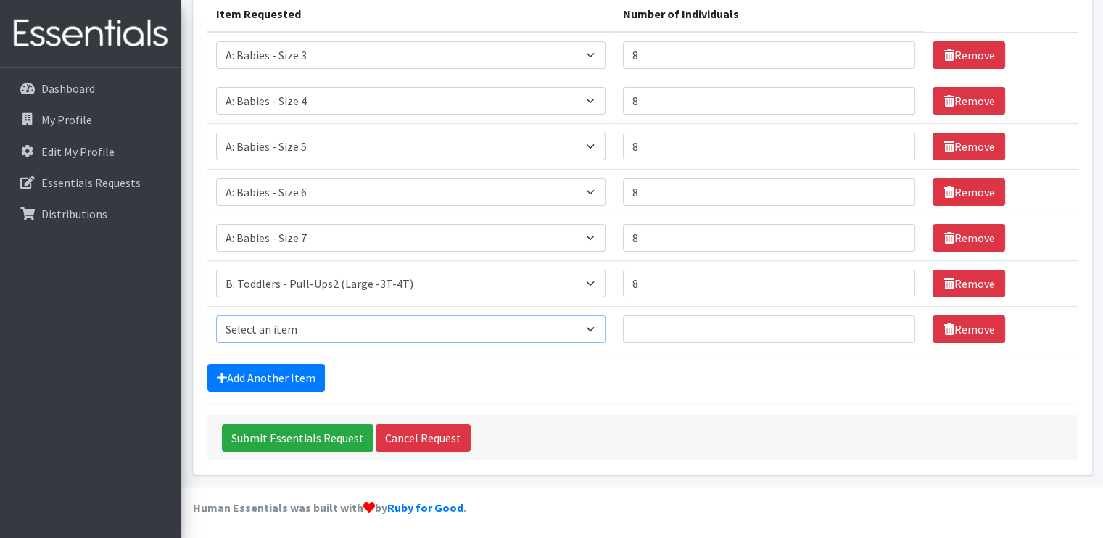
click at [333, 329] on select "Select an item A: Babies - Size 0 (Preemie) A: Babies - Size 01 (newborn) A: Ba…" at bounding box center [411, 329] width 390 height 28
select select "5599"
click at [216, 315] on select "Select an item A: Babies - Size 0 (Preemie) A: Babies - Size 01 (newborn) A: Ba…" at bounding box center [411, 329] width 390 height 28
click at [697, 327] on input "Number of Individuals" at bounding box center [769, 329] width 292 height 28
type input "8"
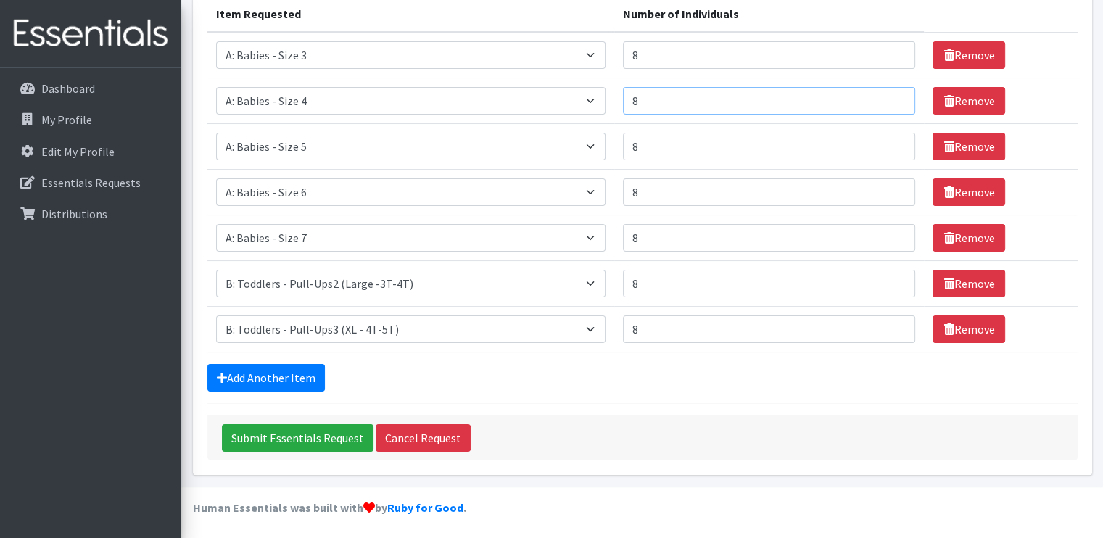
click at [667, 101] on input "8" at bounding box center [769, 101] width 292 height 28
type input "12"
click at [650, 157] on input "8" at bounding box center [769, 147] width 292 height 28
type input "12"
click at [658, 201] on input "8" at bounding box center [769, 192] width 292 height 28
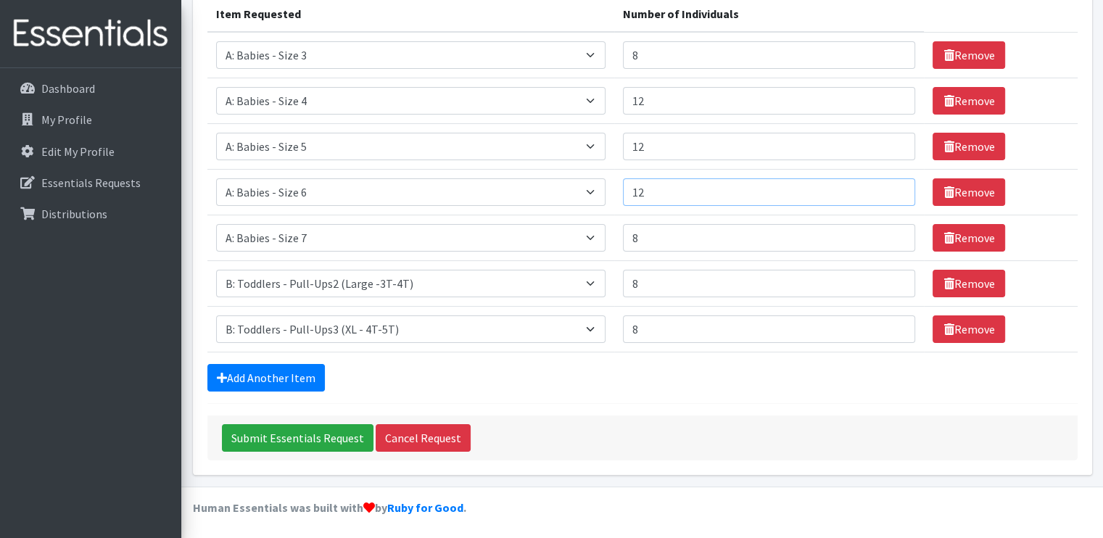
type input "12"
click at [656, 236] on input "8" at bounding box center [769, 238] width 292 height 28
type input "12"
click at [665, 283] on input "8" at bounding box center [769, 284] width 292 height 28
type input "12"
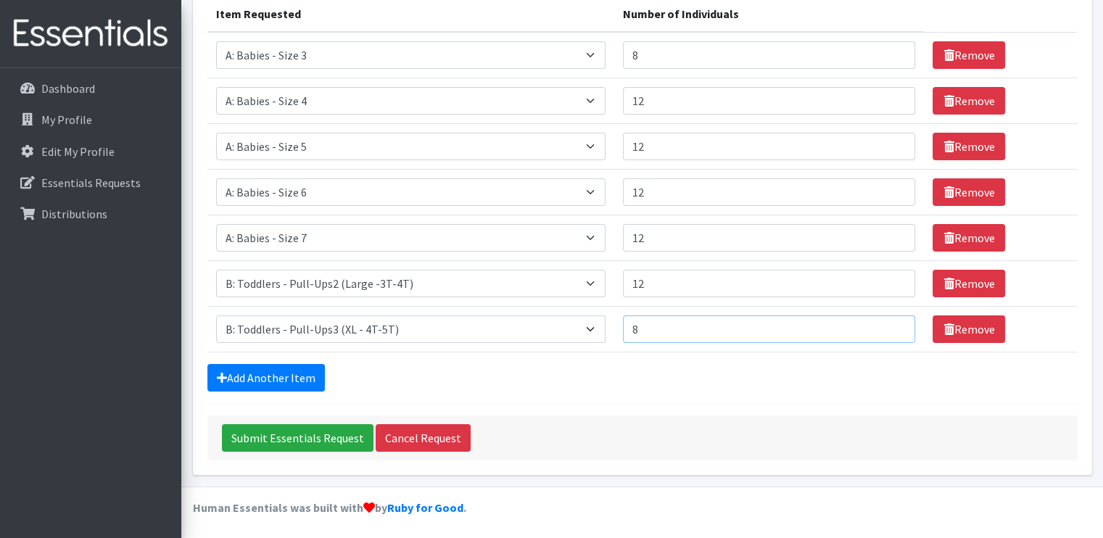
click at [670, 327] on input "8" at bounding box center [769, 329] width 292 height 28
type input "12"
click at [658, 56] on input "8" at bounding box center [769, 55] width 292 height 28
type input "12"
click at [668, 322] on input "12" at bounding box center [769, 329] width 292 height 28
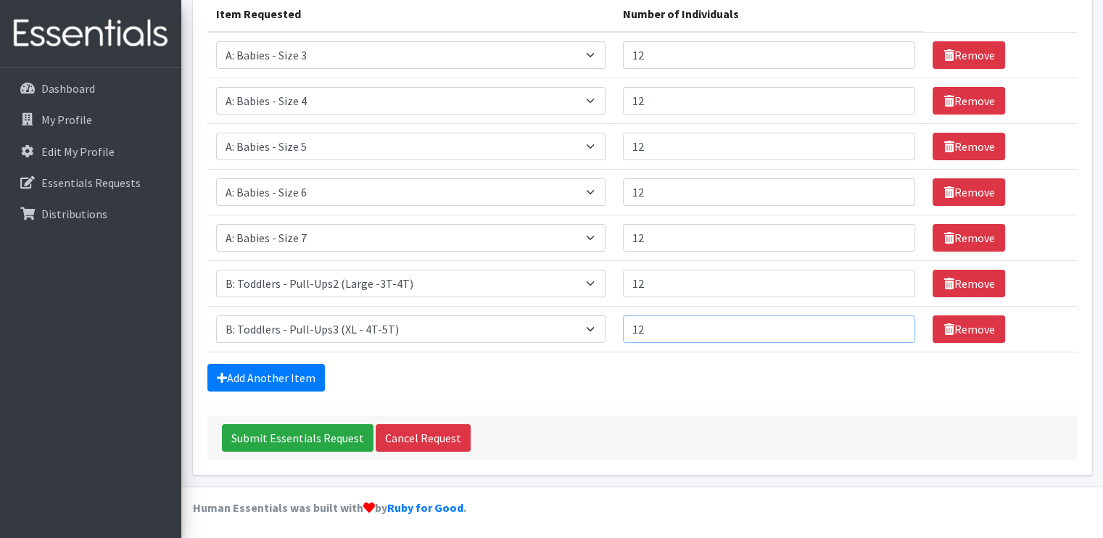
type input "1"
type input "15"
click at [662, 240] on input "12" at bounding box center [769, 238] width 292 height 28
type input "15"
click at [666, 291] on input "12" at bounding box center [769, 284] width 292 height 28
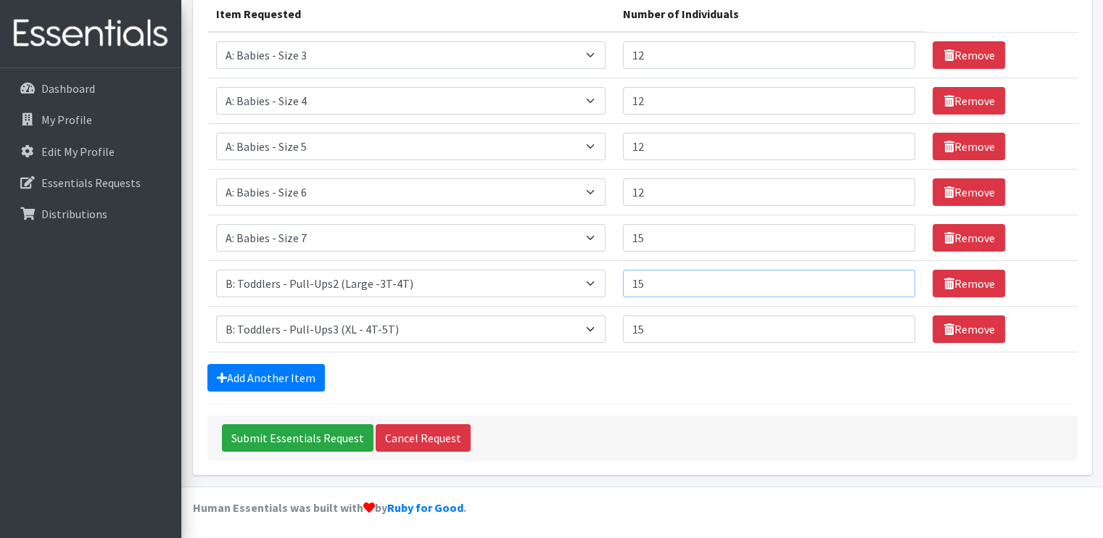
drag, startPoint x: 666, startPoint y: 291, endPoint x: 670, endPoint y: 144, distance: 147.2
click at [670, 144] on tbody "Item Requested Select an item A: Babies - Size 0 (Preemie) A: Babies - Size 01 …" at bounding box center [642, 192] width 870 height 320
type input "15"
click at [670, 144] on input "12" at bounding box center [769, 147] width 292 height 28
click at [666, 233] on input "15" at bounding box center [769, 238] width 292 height 28
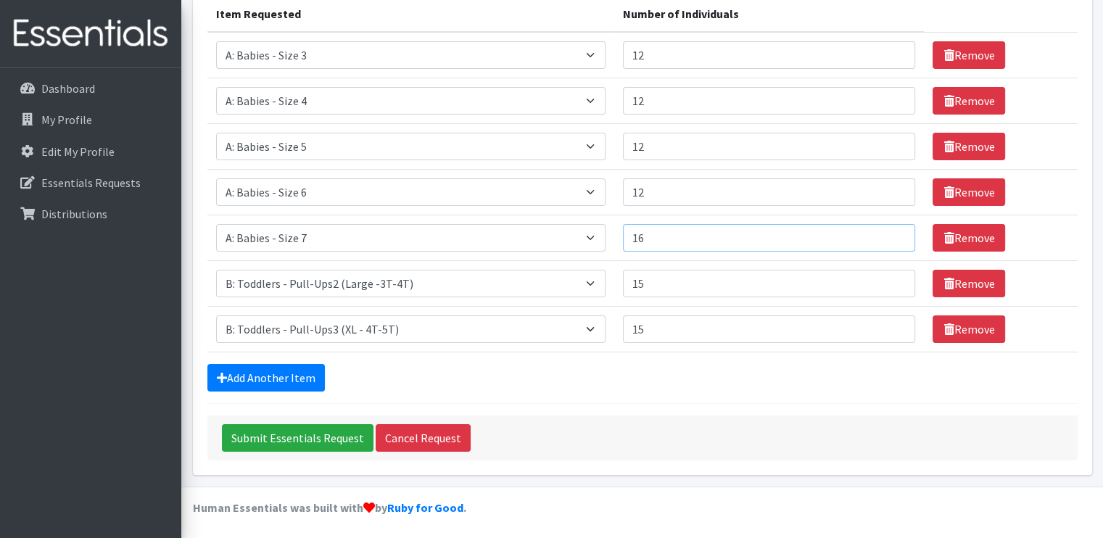
type input "16"
click at [676, 280] on input "15" at bounding box center [769, 284] width 292 height 28
type input "16"
click at [682, 327] on input "15" at bounding box center [769, 329] width 292 height 28
type input "16"
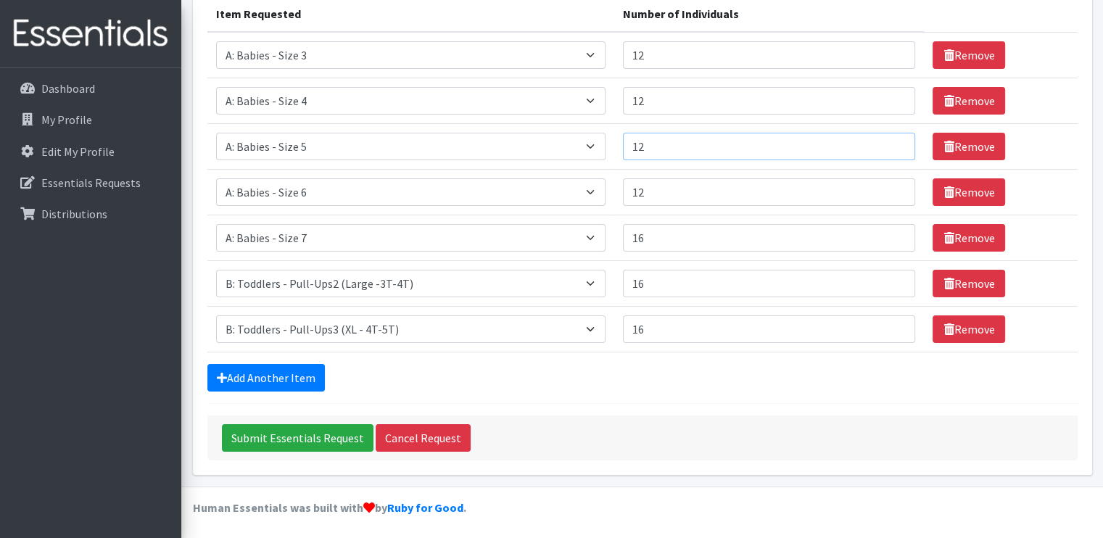
click at [670, 145] on input "12" at bounding box center [769, 147] width 292 height 28
click at [705, 193] on input "12" at bounding box center [769, 192] width 292 height 28
type input "1"
type input "16"
click at [711, 144] on input "12" at bounding box center [769, 147] width 292 height 28
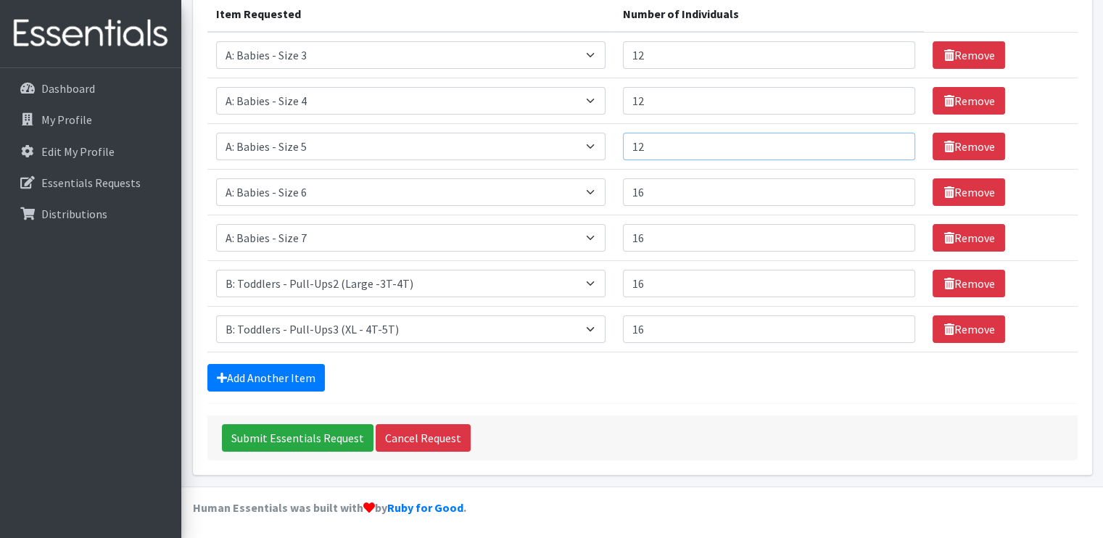
type input "1"
type input "16"
click at [658, 105] on input "12" at bounding box center [769, 101] width 292 height 28
type input "16"
click at [679, 55] on input "12" at bounding box center [769, 55] width 292 height 28
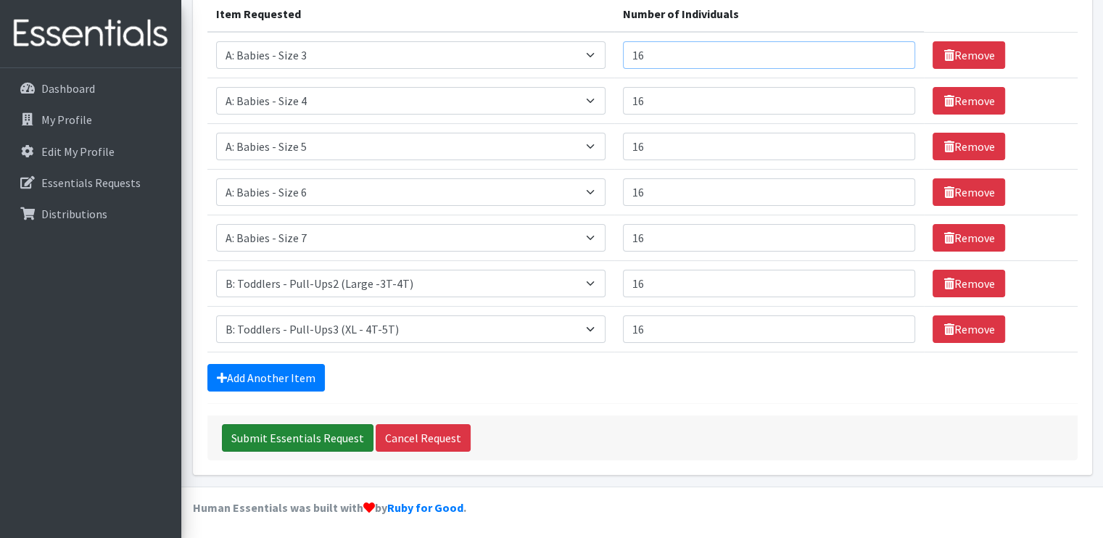
type input "16"
click at [312, 440] on input "Submit Essentials Request" at bounding box center [298, 438] width 152 height 28
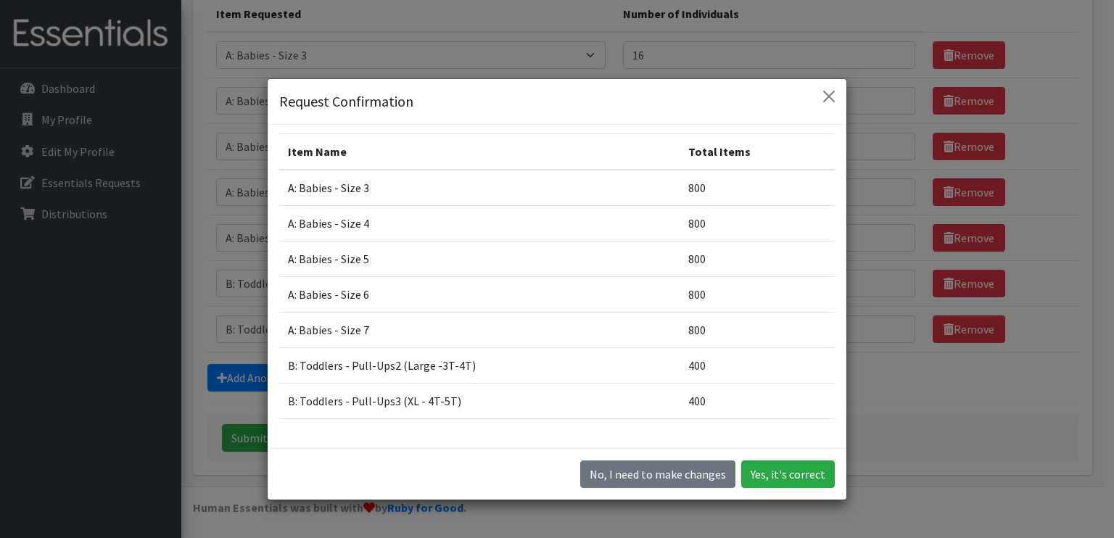
scroll to position [0, 0]
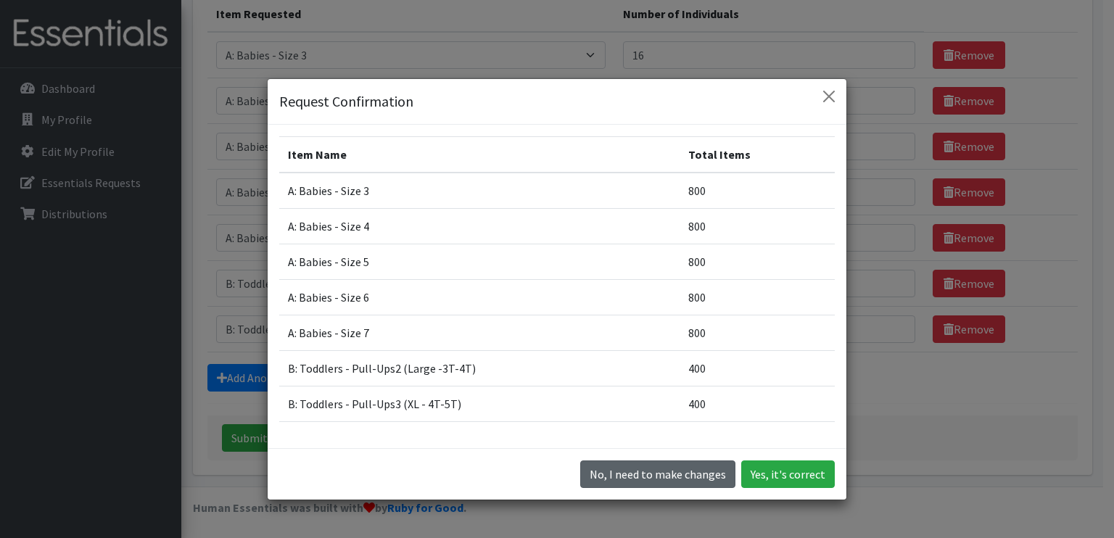
click at [653, 478] on button "No, I need to make changes" at bounding box center [657, 474] width 155 height 28
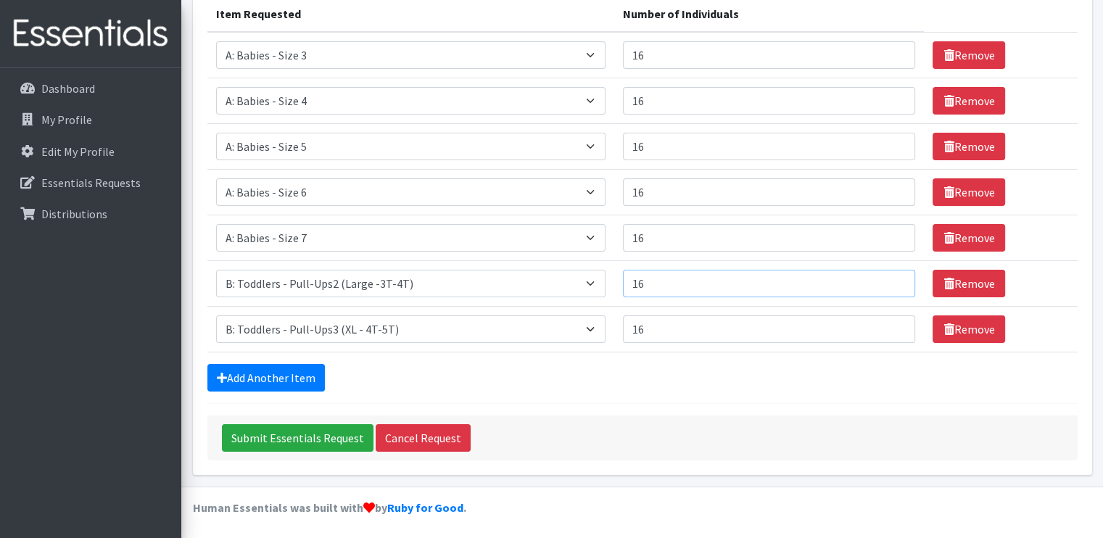
click at [692, 289] on input "16" at bounding box center [769, 284] width 292 height 28
type input "1"
type input "20"
click at [719, 320] on input "16" at bounding box center [769, 329] width 292 height 28
type input "1"
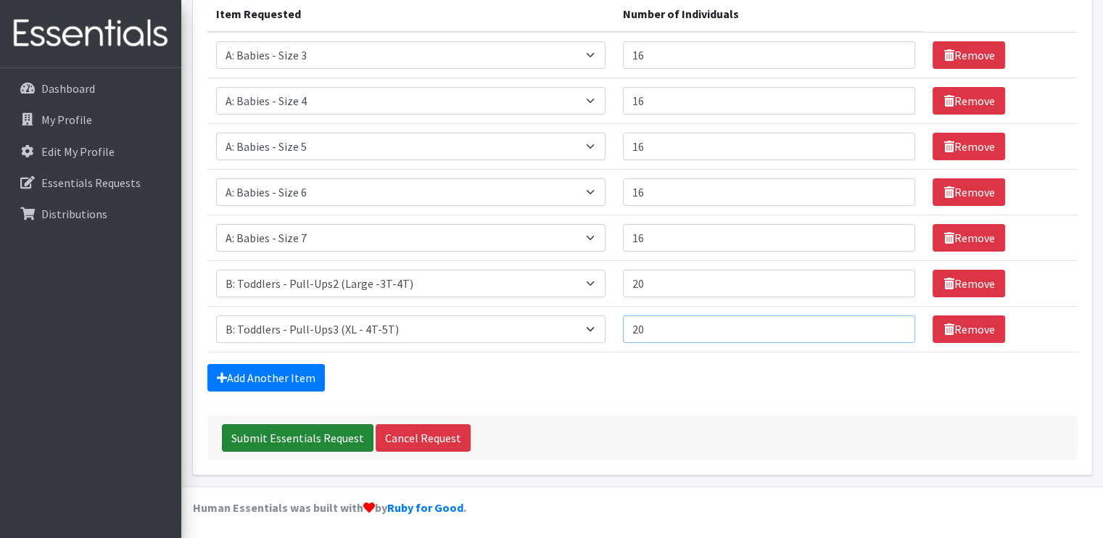
type input "20"
click at [333, 431] on input "Submit Essentials Request" at bounding box center [298, 438] width 152 height 28
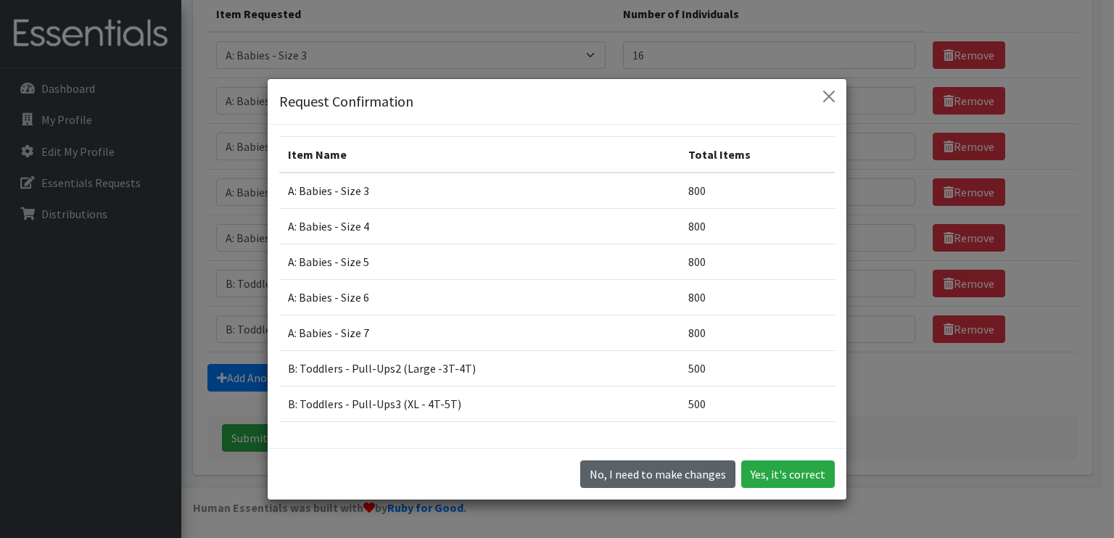
click at [605, 476] on button "No, I need to make changes" at bounding box center [657, 474] width 155 height 28
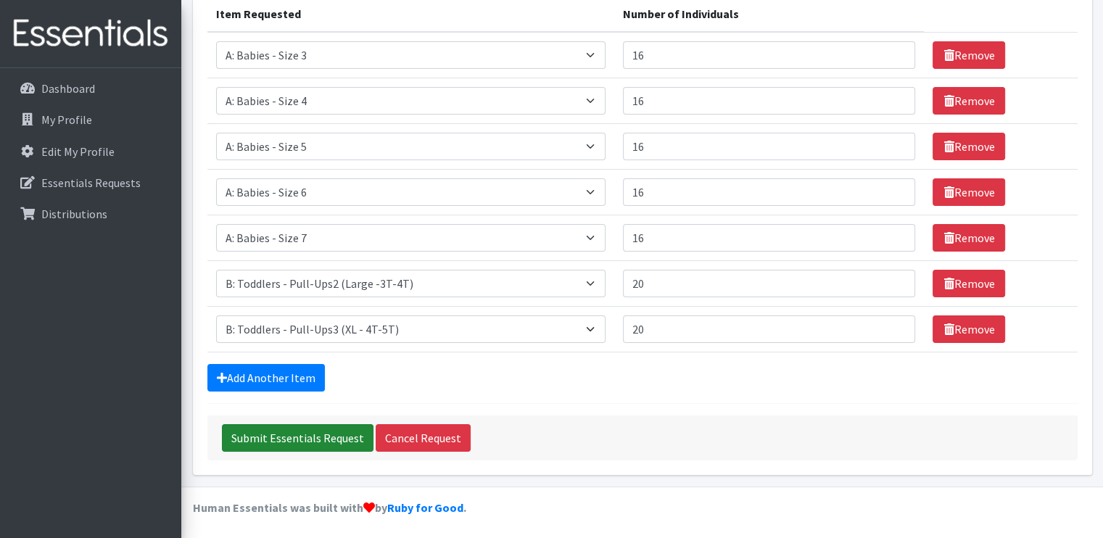
click at [287, 432] on input "Submit Essentials Request" at bounding box center [298, 438] width 152 height 28
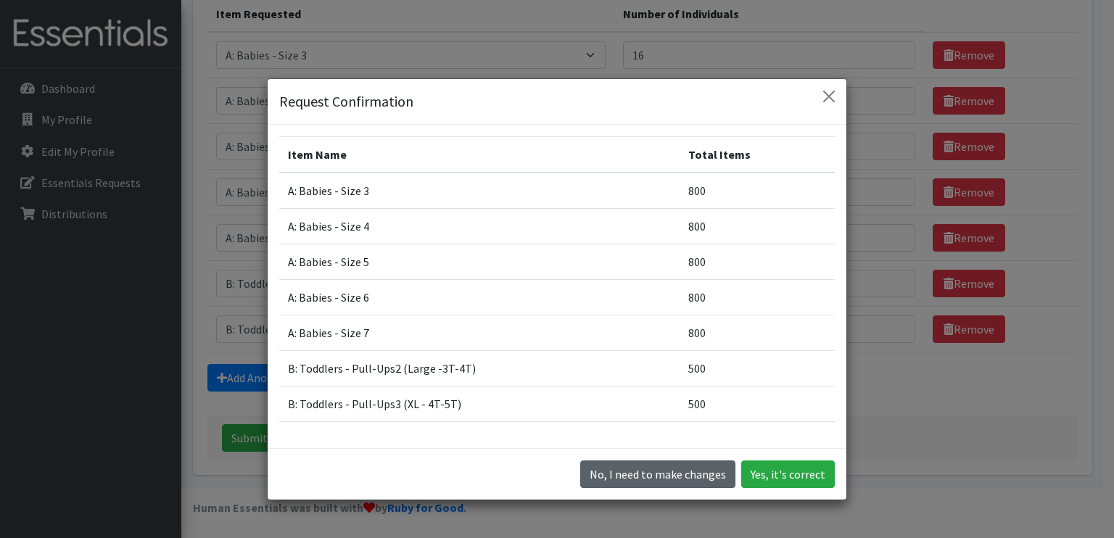
click at [669, 480] on button "No, I need to make changes" at bounding box center [657, 474] width 155 height 28
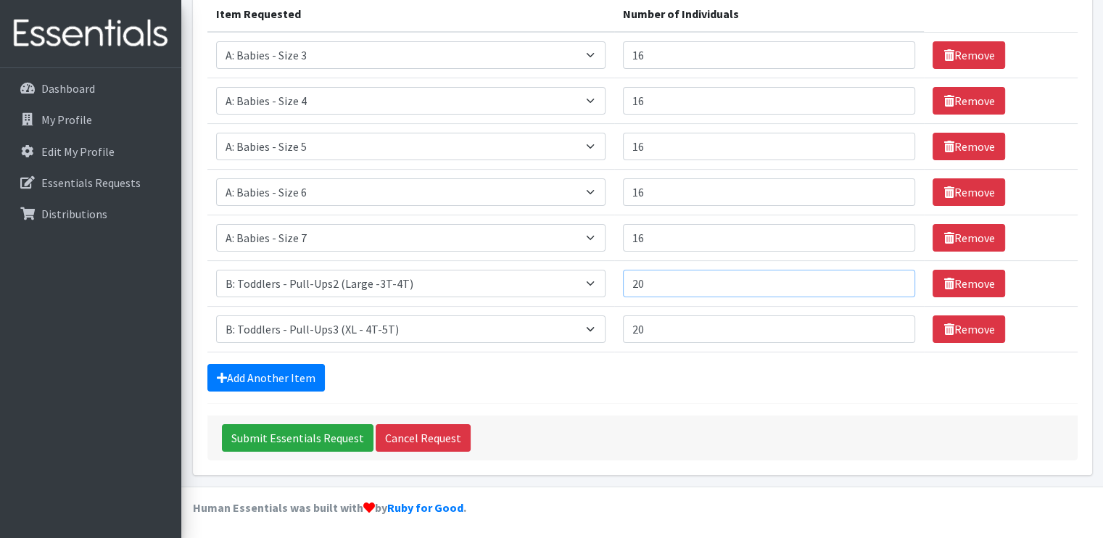
click at [699, 283] on input "20" at bounding box center [769, 284] width 292 height 28
type input "2"
type input "24"
click at [733, 324] on input "20" at bounding box center [769, 329] width 292 height 28
type input "2"
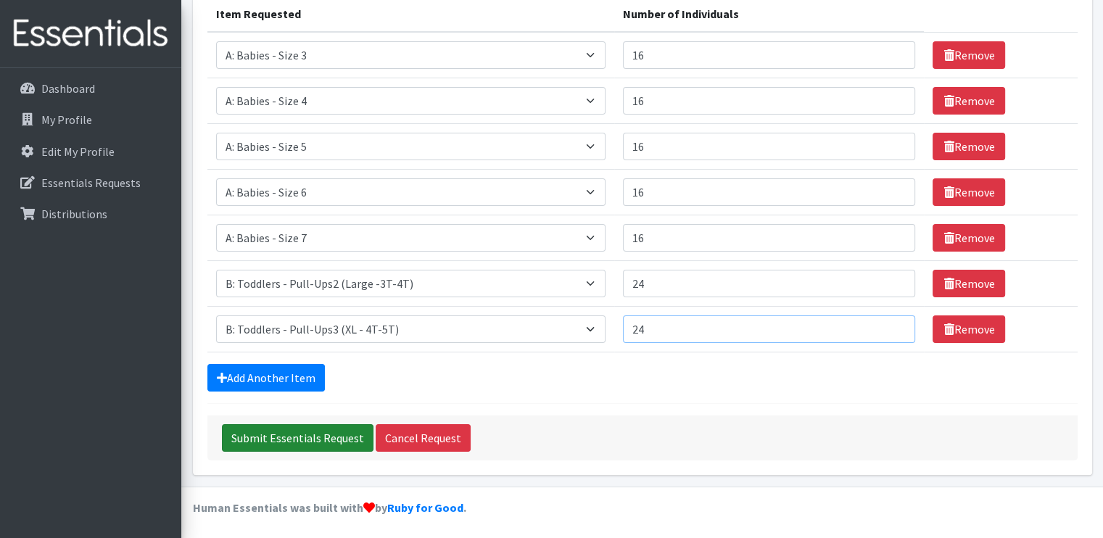
type input "24"
click at [283, 439] on input "Submit Essentials Request" at bounding box center [298, 438] width 152 height 28
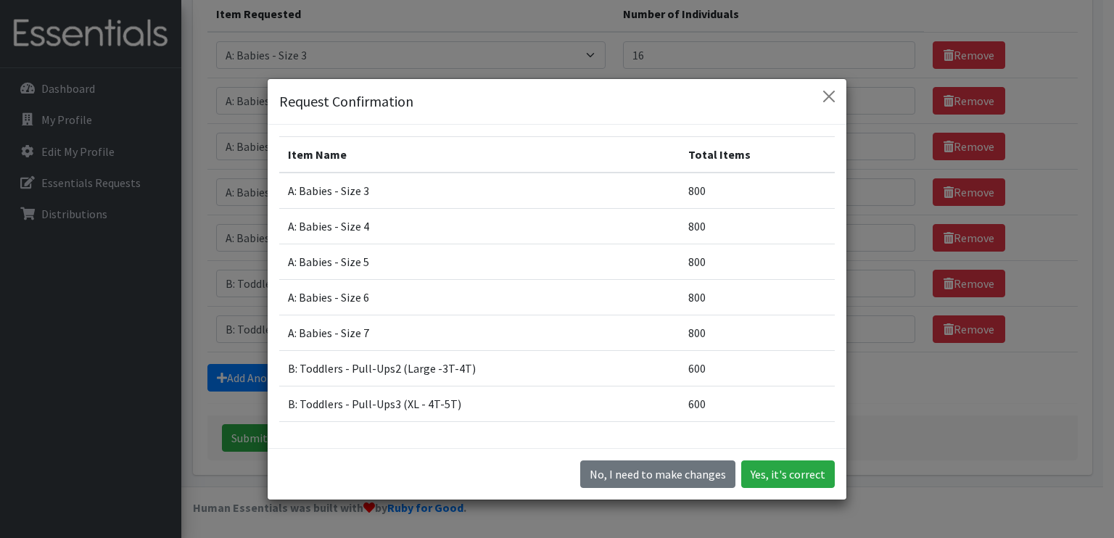
click at [878, 394] on div "Request Confirmation Item Name Total Items A: Babies - Size 3 800 A: Babies - S…" at bounding box center [557, 269] width 1114 height 538
click at [696, 477] on button "No, I need to make changes" at bounding box center [657, 474] width 155 height 28
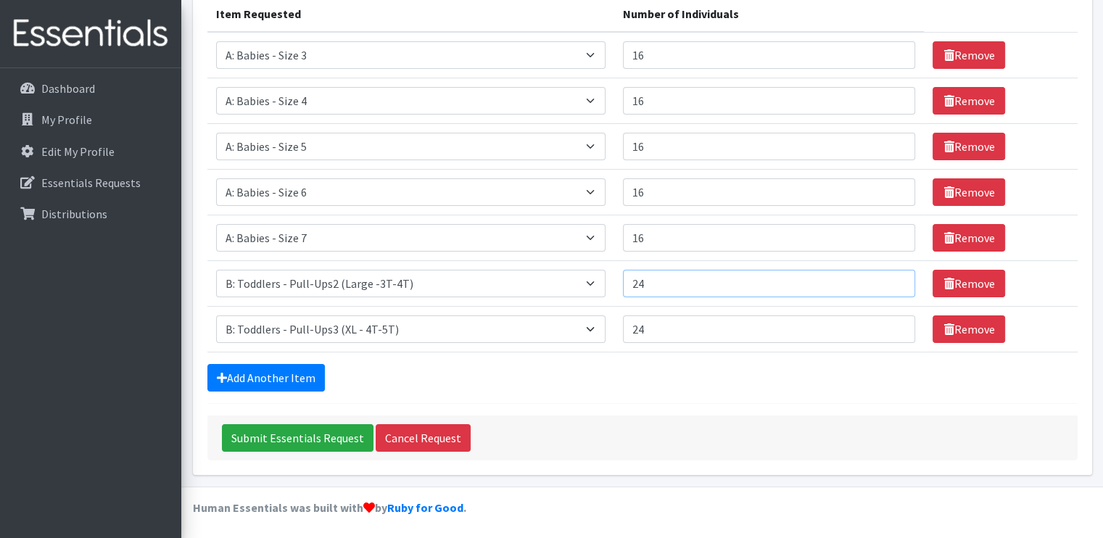
click at [713, 285] on input "24" at bounding box center [769, 284] width 292 height 28
type input "28"
click at [733, 333] on input "24" at bounding box center [769, 329] width 292 height 28
click at [330, 437] on input "Submit Essentials Request" at bounding box center [298, 438] width 152 height 28
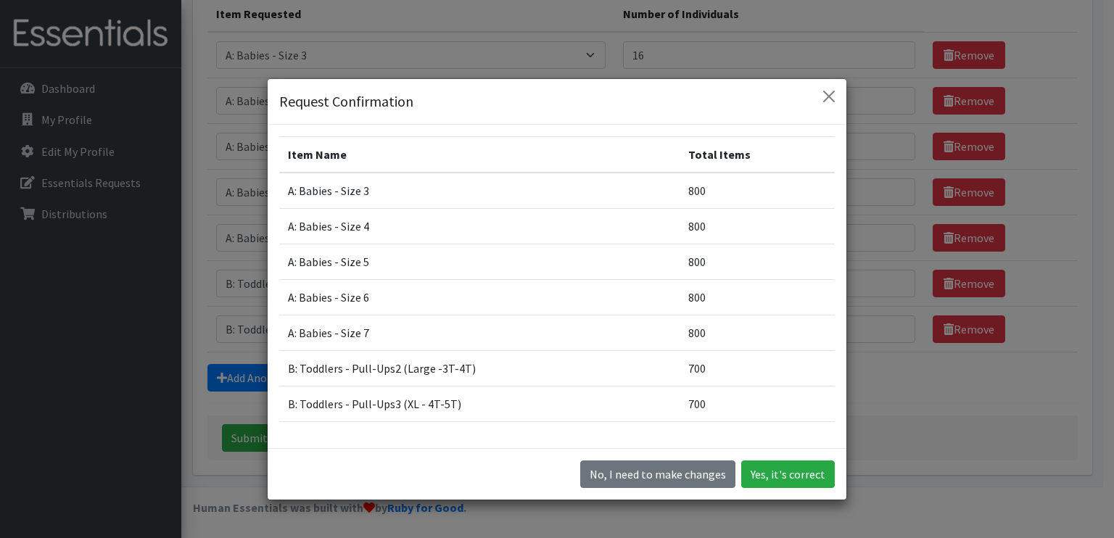
click at [864, 392] on div "Request Confirmation Item Name Total Items A: Babies - Size 3 800 A: Babies - S…" at bounding box center [557, 269] width 1114 height 538
click at [674, 475] on button "No, I need to make changes" at bounding box center [657, 474] width 155 height 28
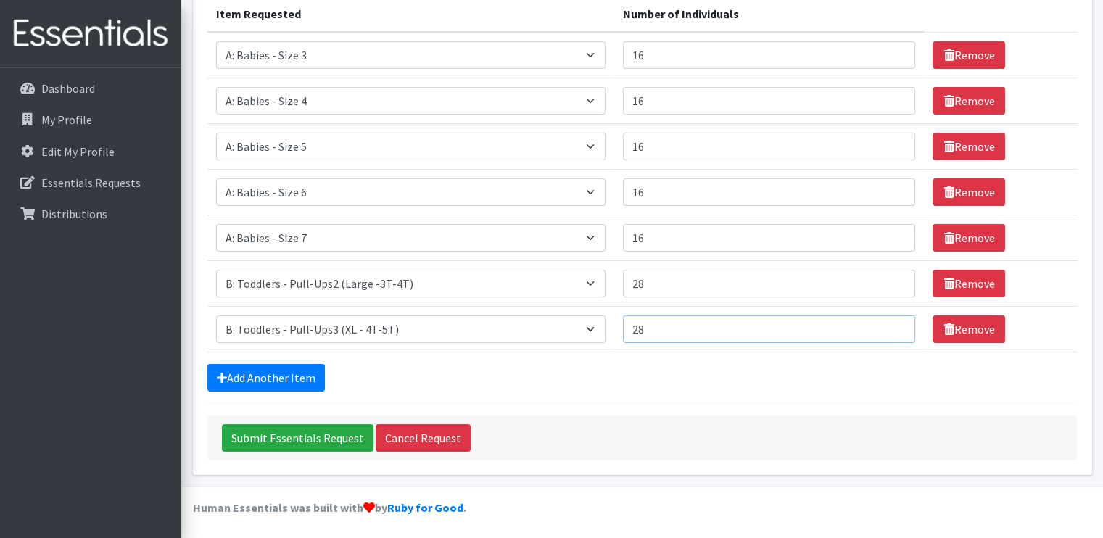
click at [695, 330] on input "28" at bounding box center [769, 329] width 292 height 28
type input "2"
type input "32"
click at [705, 277] on input "28" at bounding box center [769, 284] width 292 height 28
type input "2"
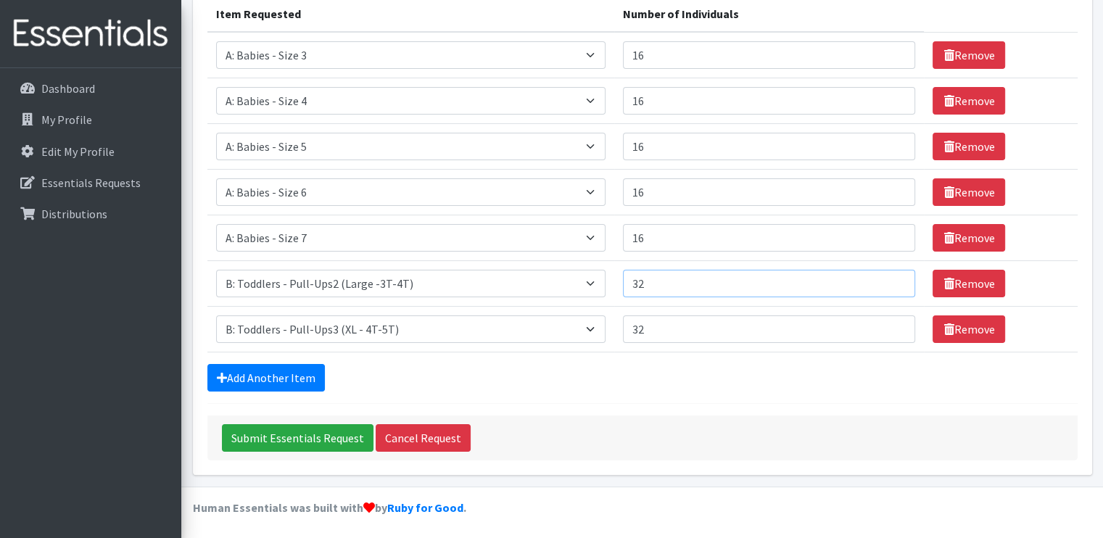
type input "3"
type input "24"
click at [705, 324] on input "32" at bounding box center [769, 329] width 292 height 28
type input "3"
type input "24"
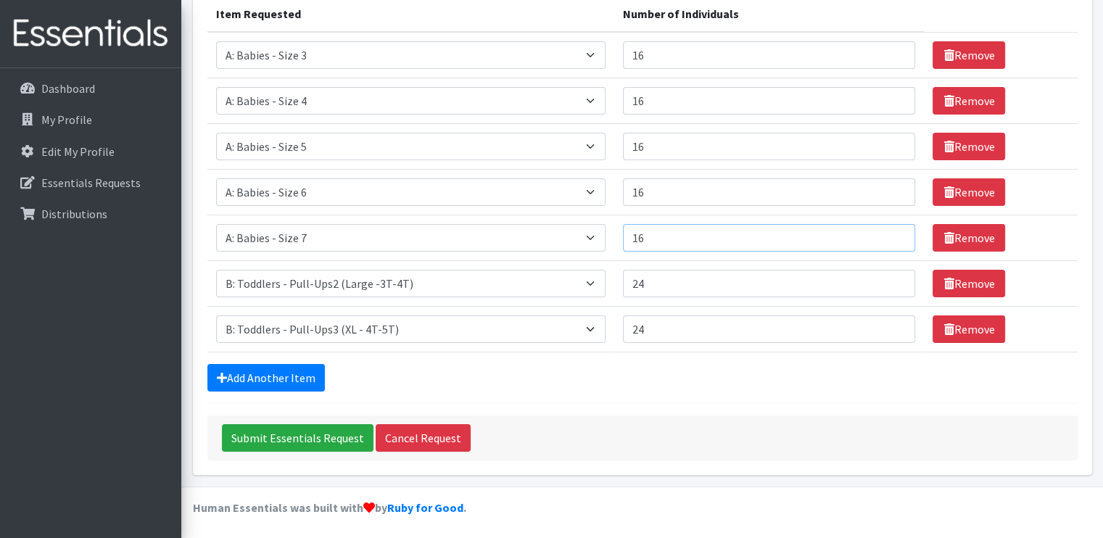
click at [679, 234] on input "16" at bounding box center [769, 238] width 292 height 28
click at [307, 434] on input "Submit Essentials Request" at bounding box center [298, 438] width 152 height 28
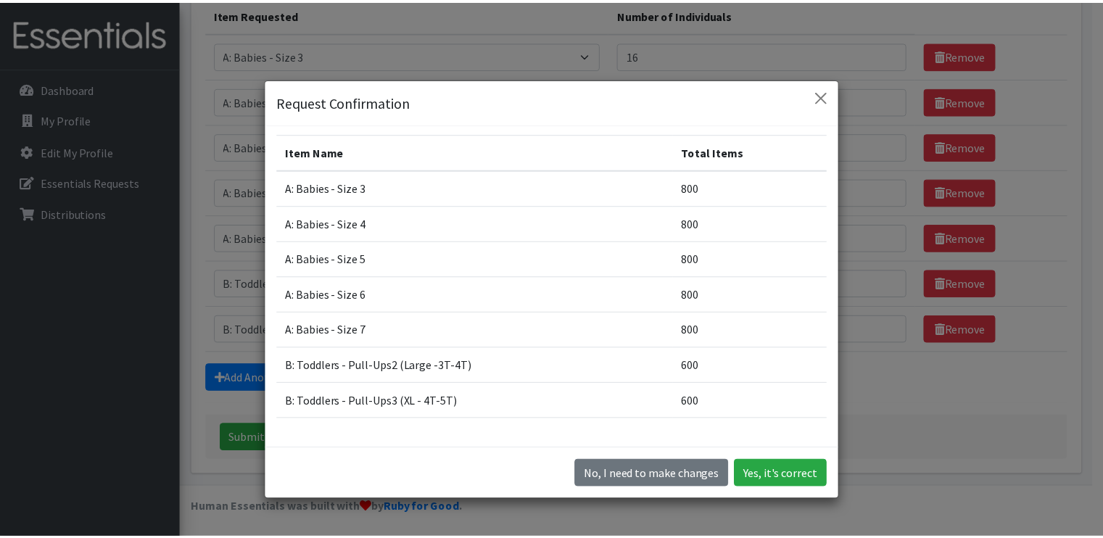
scroll to position [46, 0]
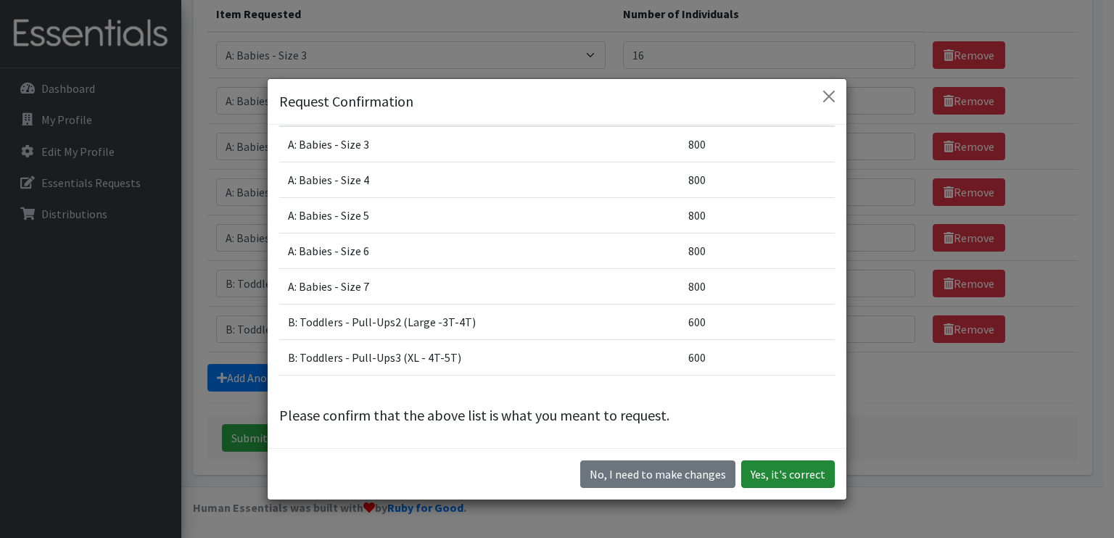
click at [768, 472] on button "Yes, it's correct" at bounding box center [788, 474] width 94 height 28
